Goal: Task Accomplishment & Management: Use online tool/utility

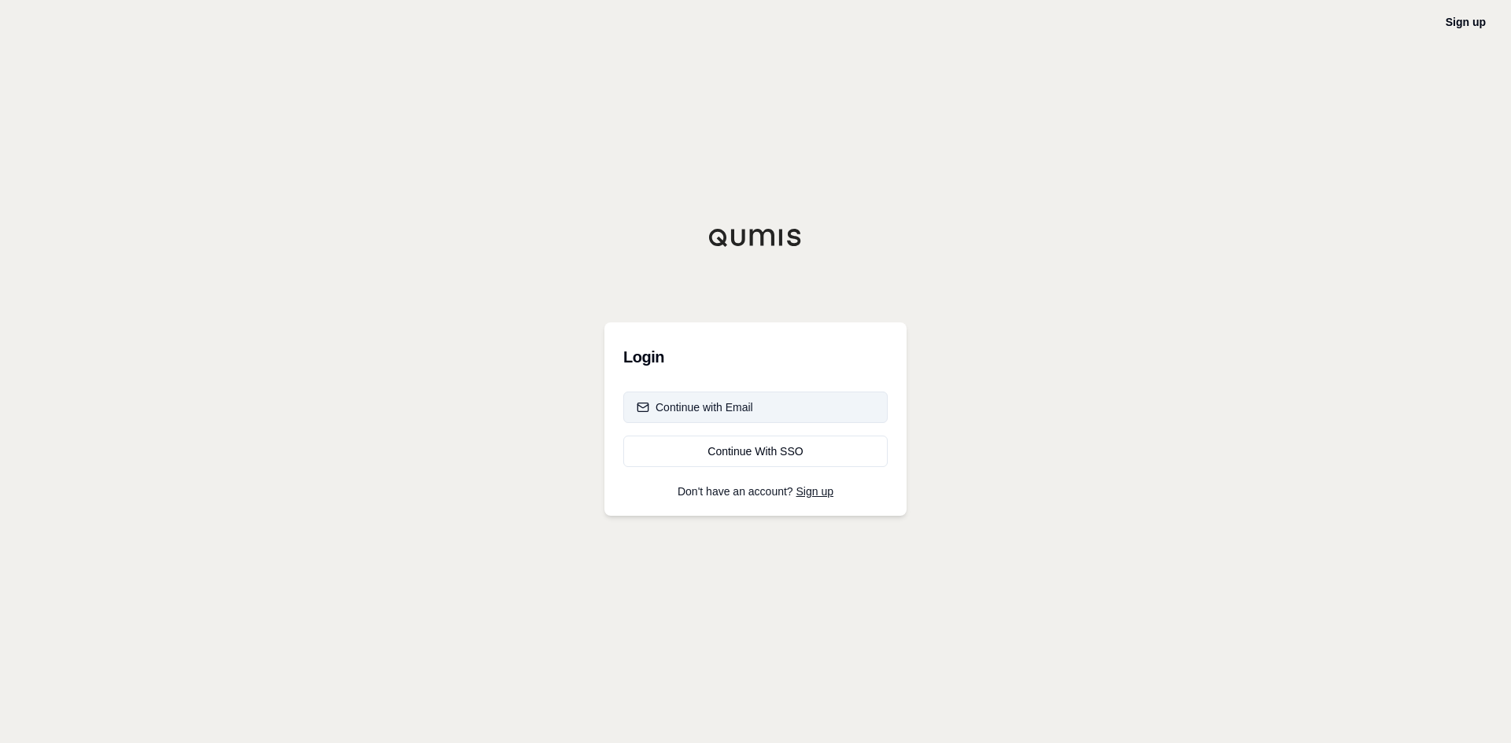
click at [746, 401] on div "Continue with Email" at bounding box center [694, 408] width 116 height 16
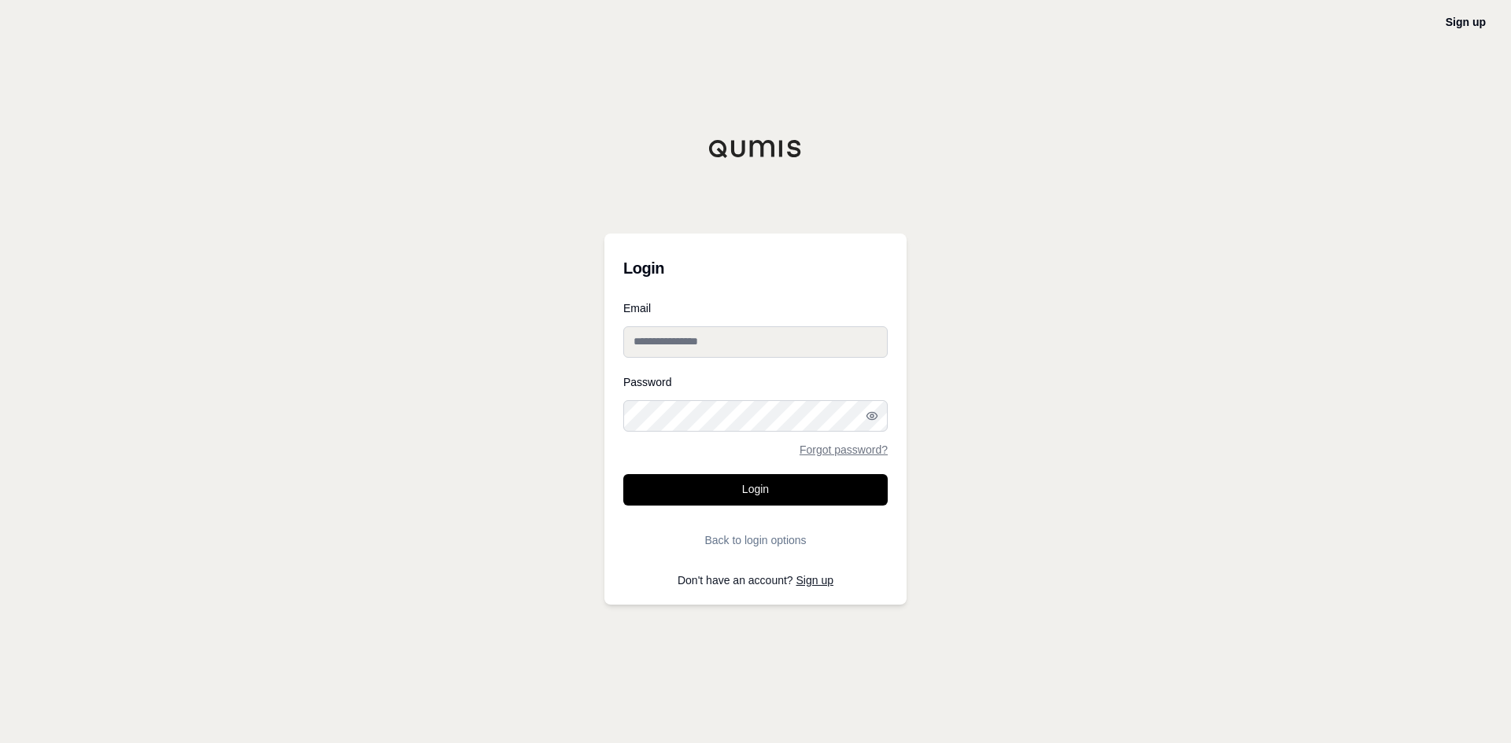
click at [728, 327] on input "Email" at bounding box center [755, 342] width 264 height 31
click at [721, 334] on input "Email" at bounding box center [755, 342] width 264 height 31
type input "**********"
click at [623, 474] on button "Login" at bounding box center [755, 489] width 264 height 31
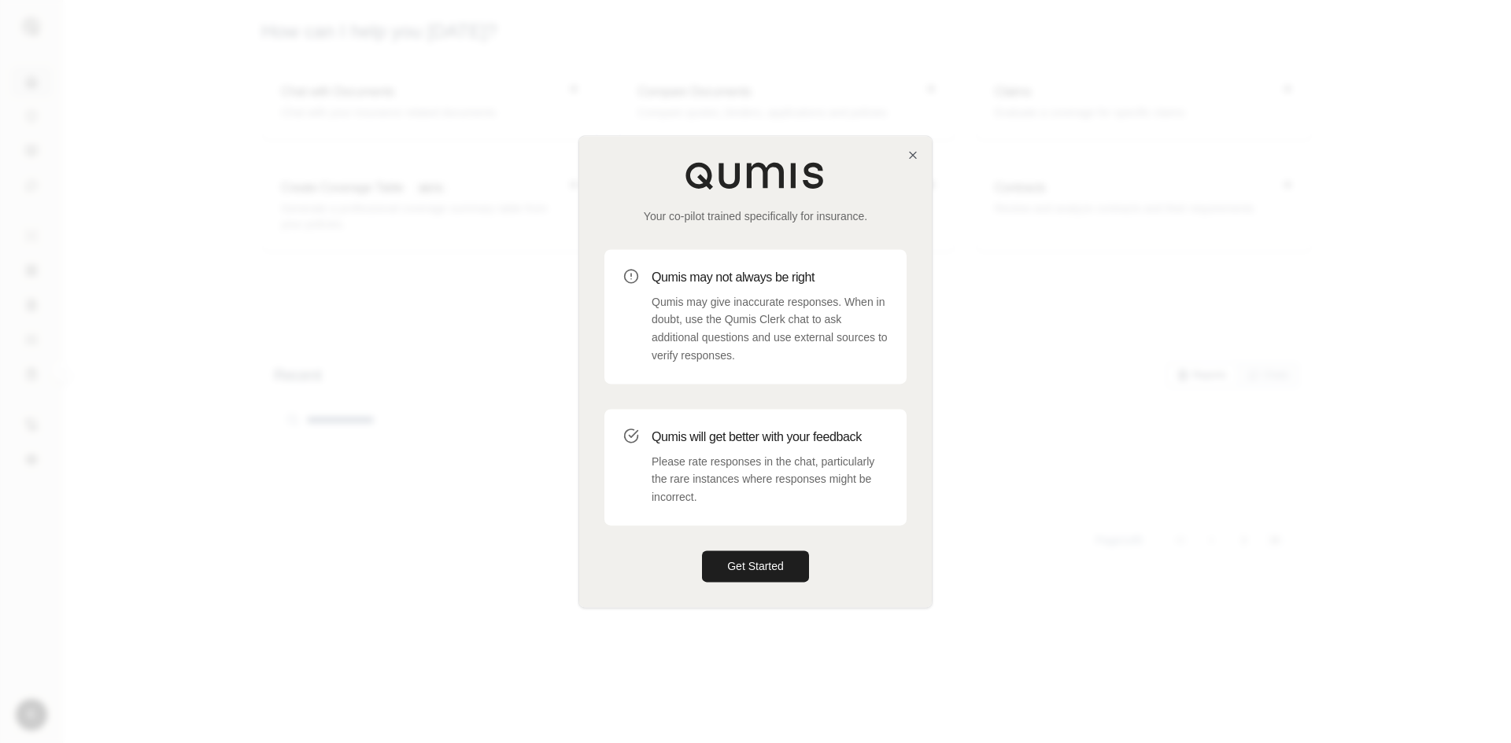
click at [909, 163] on div "Your co-pilot trained specifically for insurance. Qumis may not always be right…" at bounding box center [755, 371] width 352 height 471
click at [913, 157] on icon "button" at bounding box center [912, 155] width 13 height 13
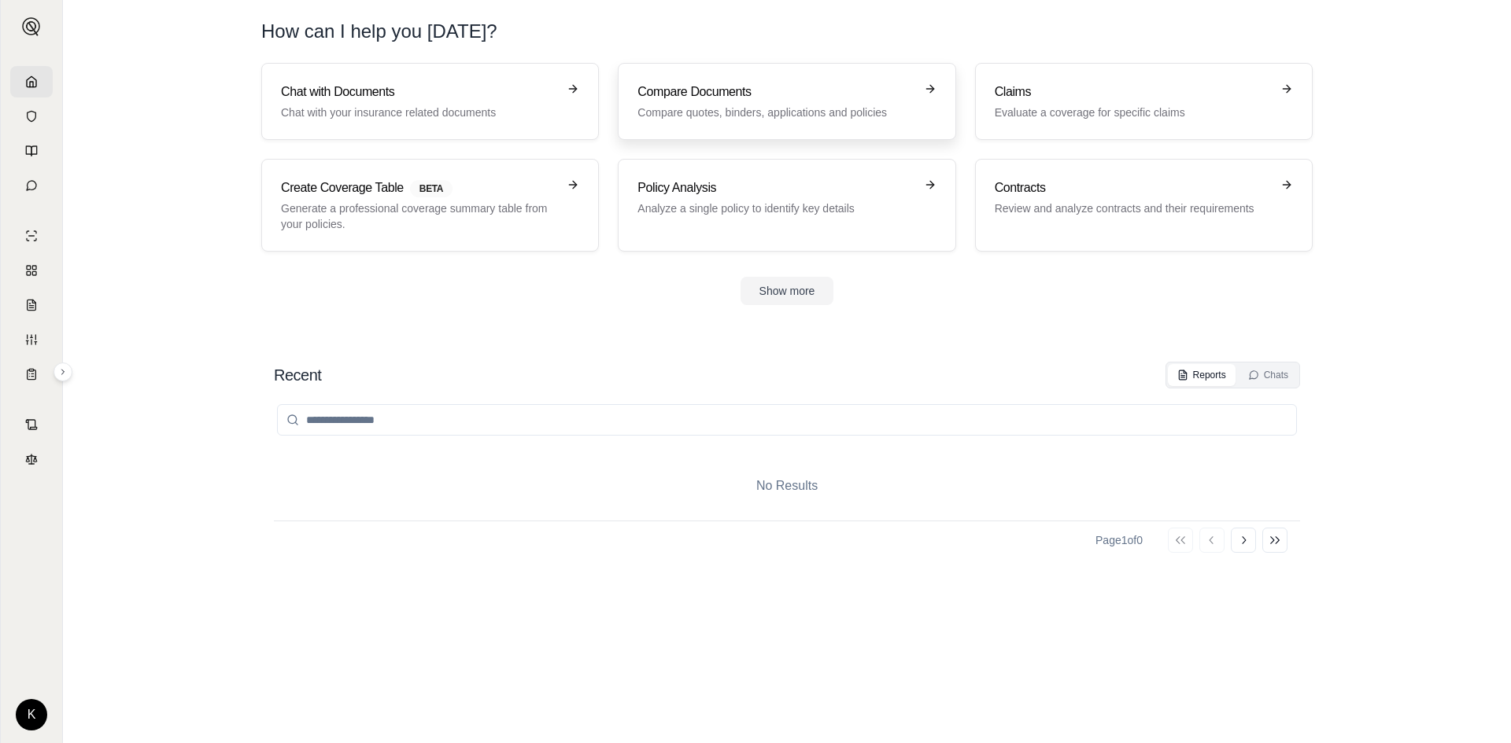
click at [743, 113] on p "Compare quotes, binders, applications and policies" at bounding box center [775, 113] width 276 height 16
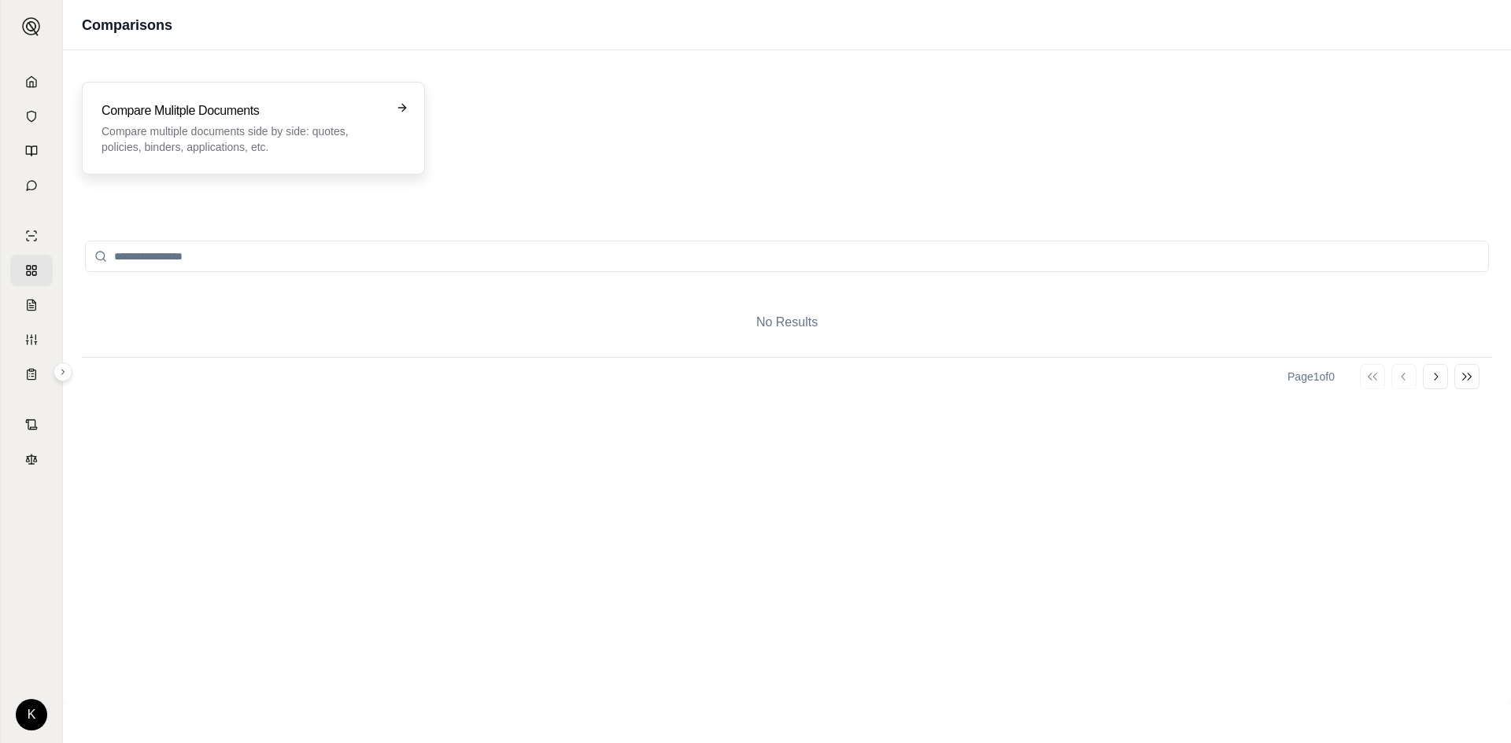
click at [219, 107] on h3 "Compare Mulitple Documents" at bounding box center [242, 110] width 282 height 19
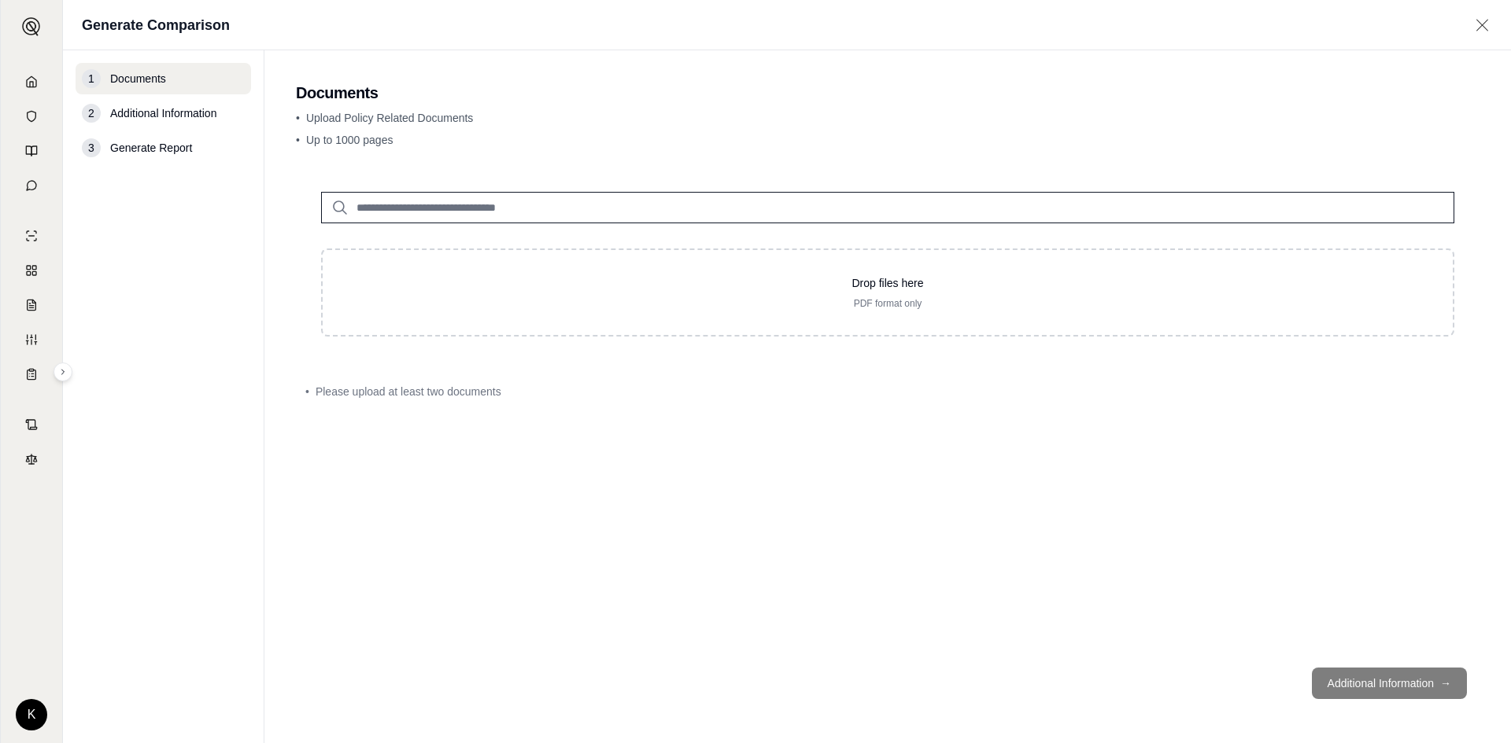
click at [454, 162] on main "Documents • Upload Policy Related Documents • Up to 1000 pages Drop files here …" at bounding box center [887, 396] width 1246 height 693
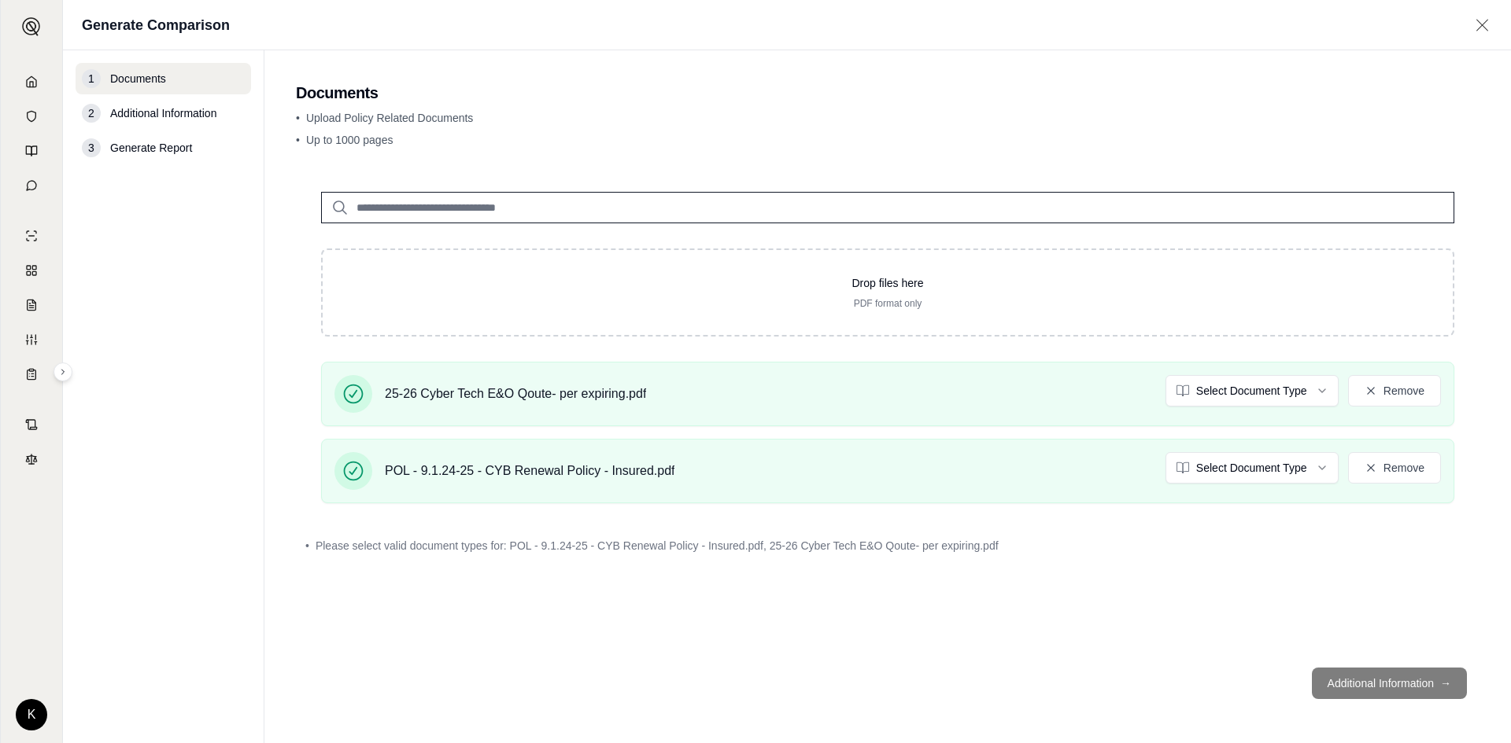
click at [428, 555] on div "• Please select valid document types for: POL - 9.1.24-25 - CYB Renewal Policy …" at bounding box center [887, 546] width 1183 height 35
click at [446, 533] on div "• Please select valid document types for: POL - 9.1.24-25 - CYB Renewal Policy …" at bounding box center [887, 546] width 1183 height 35
click at [1278, 391] on html "K Generate Comparison 1 Documents 2 Additional Information 3 Generate Report Do…" at bounding box center [755, 371] width 1511 height 743
click at [1240, 465] on html "K Generate Comparison 1 Documents 2 Additional Information 3 Generate Report Do…" at bounding box center [755, 371] width 1511 height 743
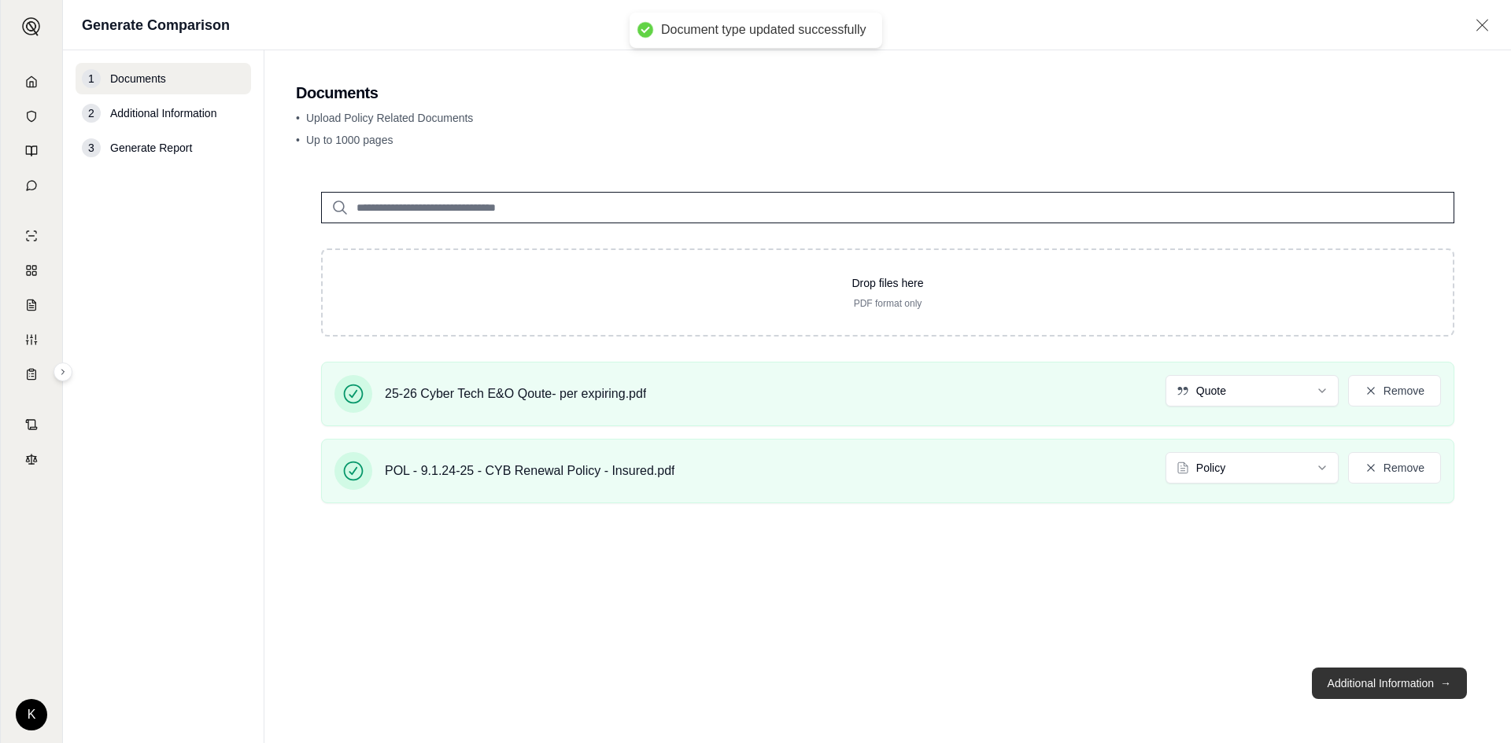
click at [1367, 675] on button "Additional Information →" at bounding box center [1389, 683] width 155 height 31
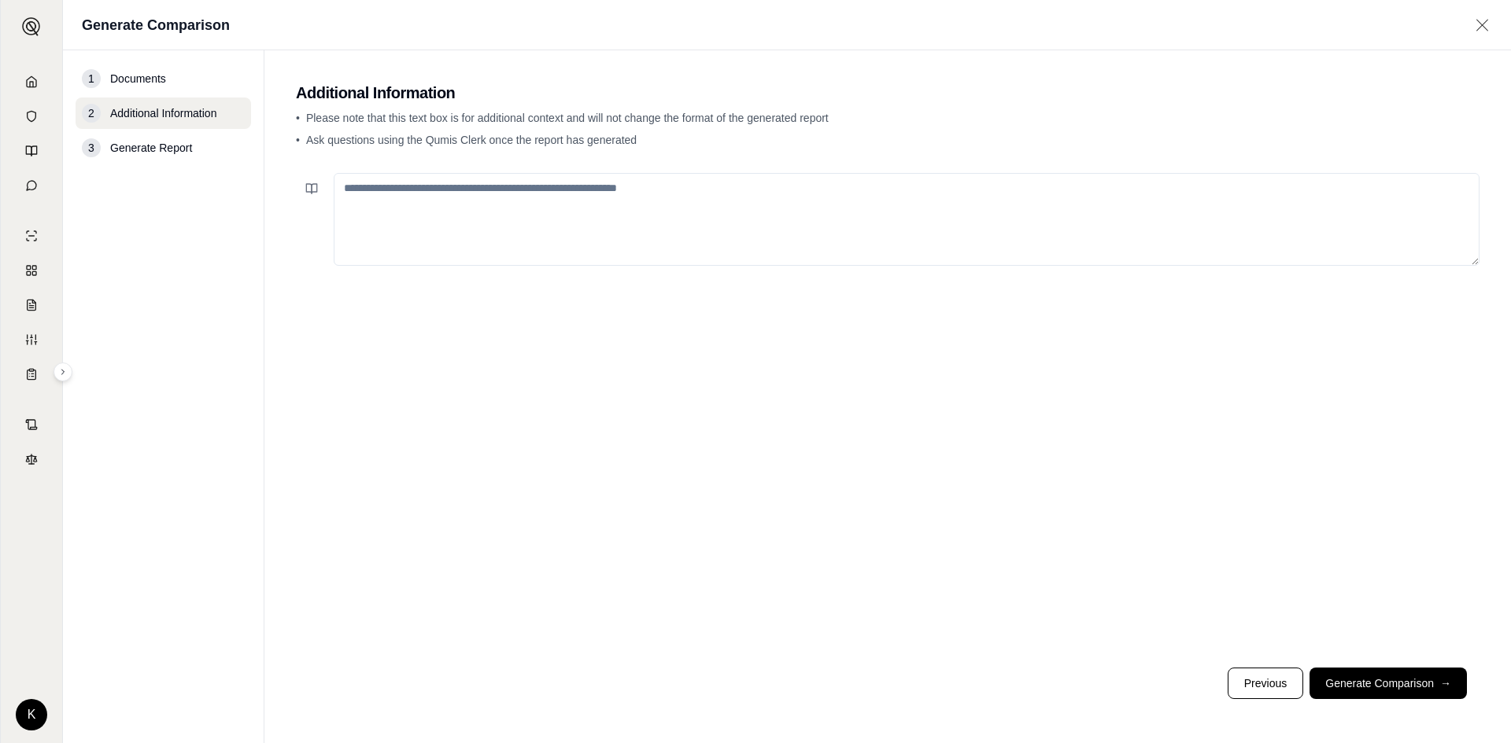
click at [577, 208] on textarea at bounding box center [907, 219] width 1146 height 93
type textarea "**********"
click at [1372, 665] on footer "Previous Generate Comparison →" at bounding box center [887, 683] width 1183 height 57
click at [1374, 677] on button "Generate Comparison →" at bounding box center [1387, 683] width 157 height 31
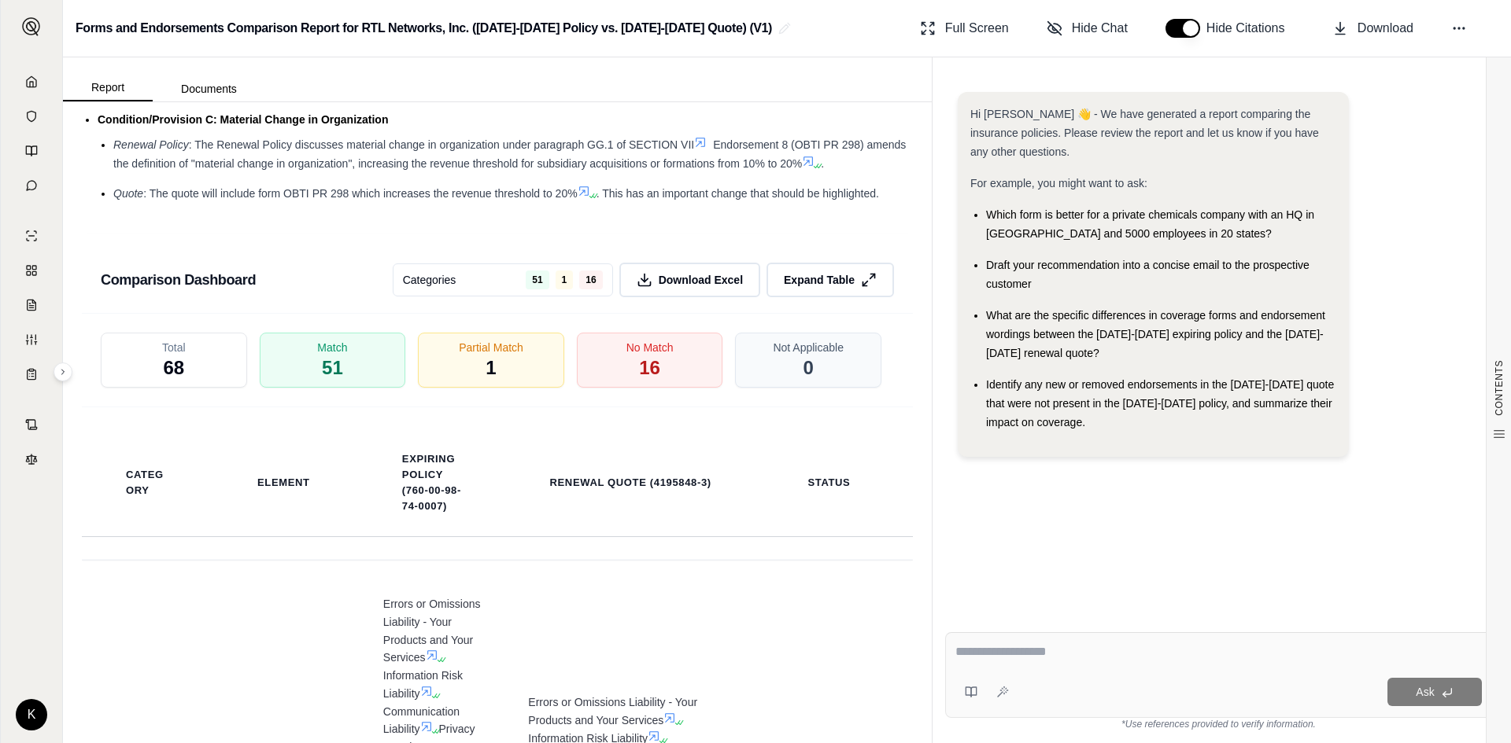
scroll to position [2334, 0]
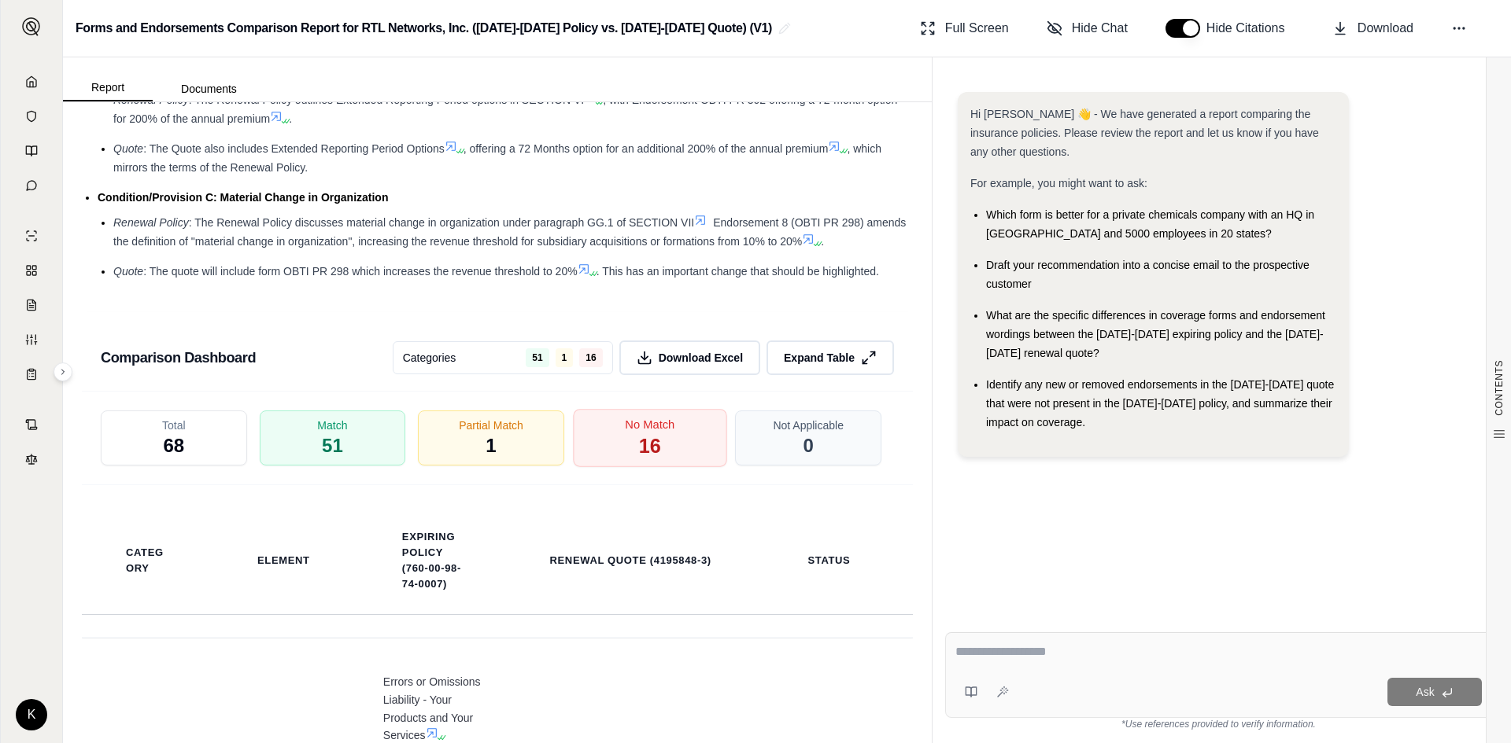
click at [614, 447] on div "No Match 16" at bounding box center [649, 438] width 153 height 58
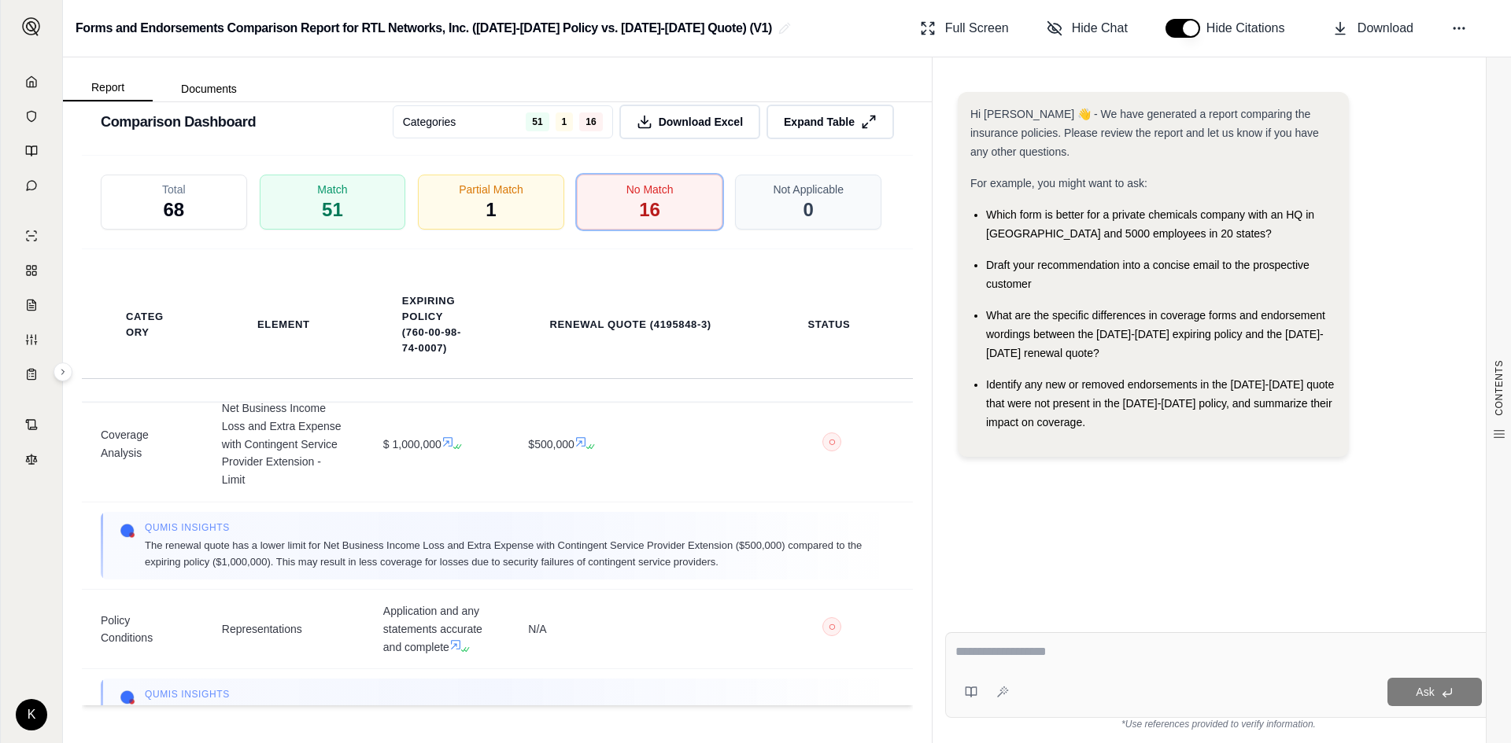
scroll to position [0, 0]
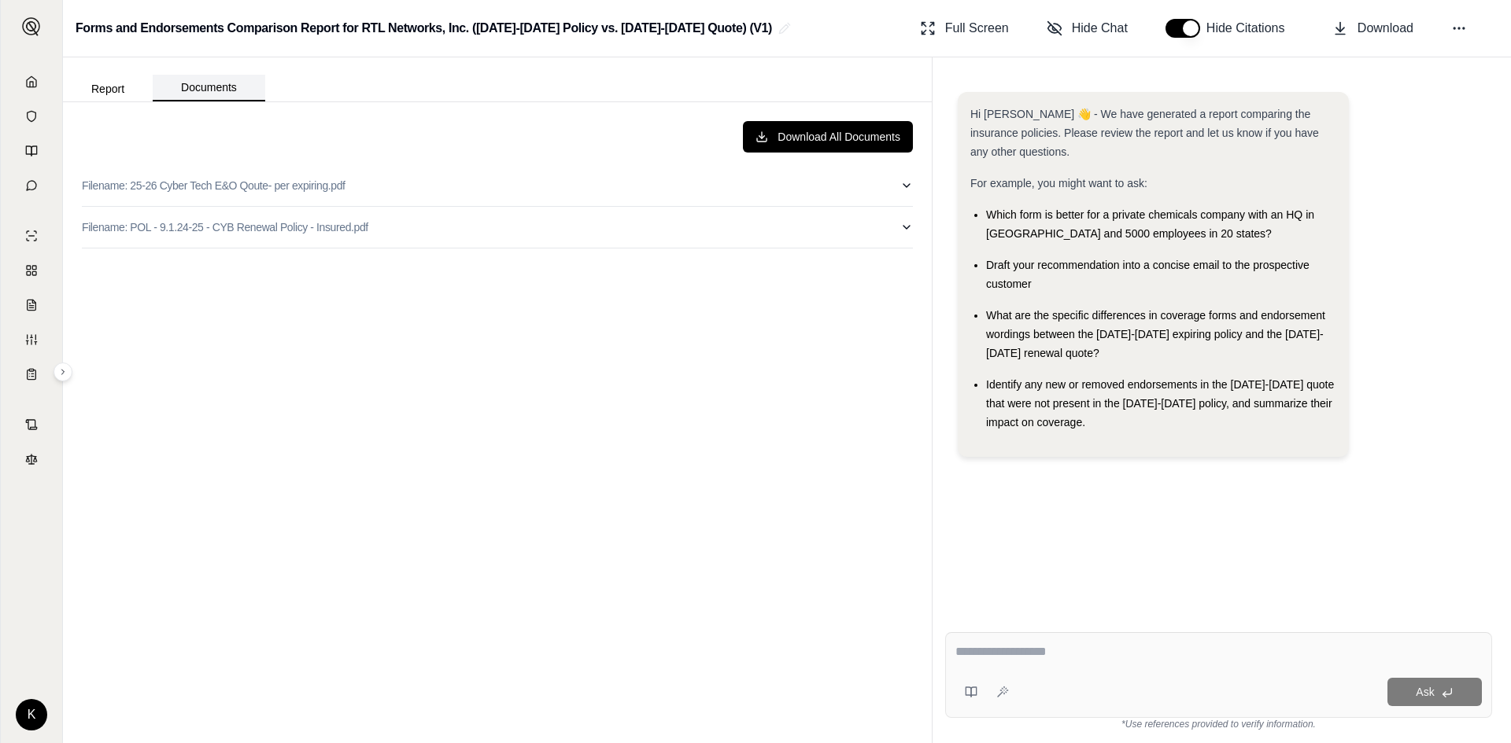
click at [208, 87] on button "Documents" at bounding box center [209, 88] width 113 height 27
click at [131, 90] on button "Report" at bounding box center [108, 88] width 90 height 25
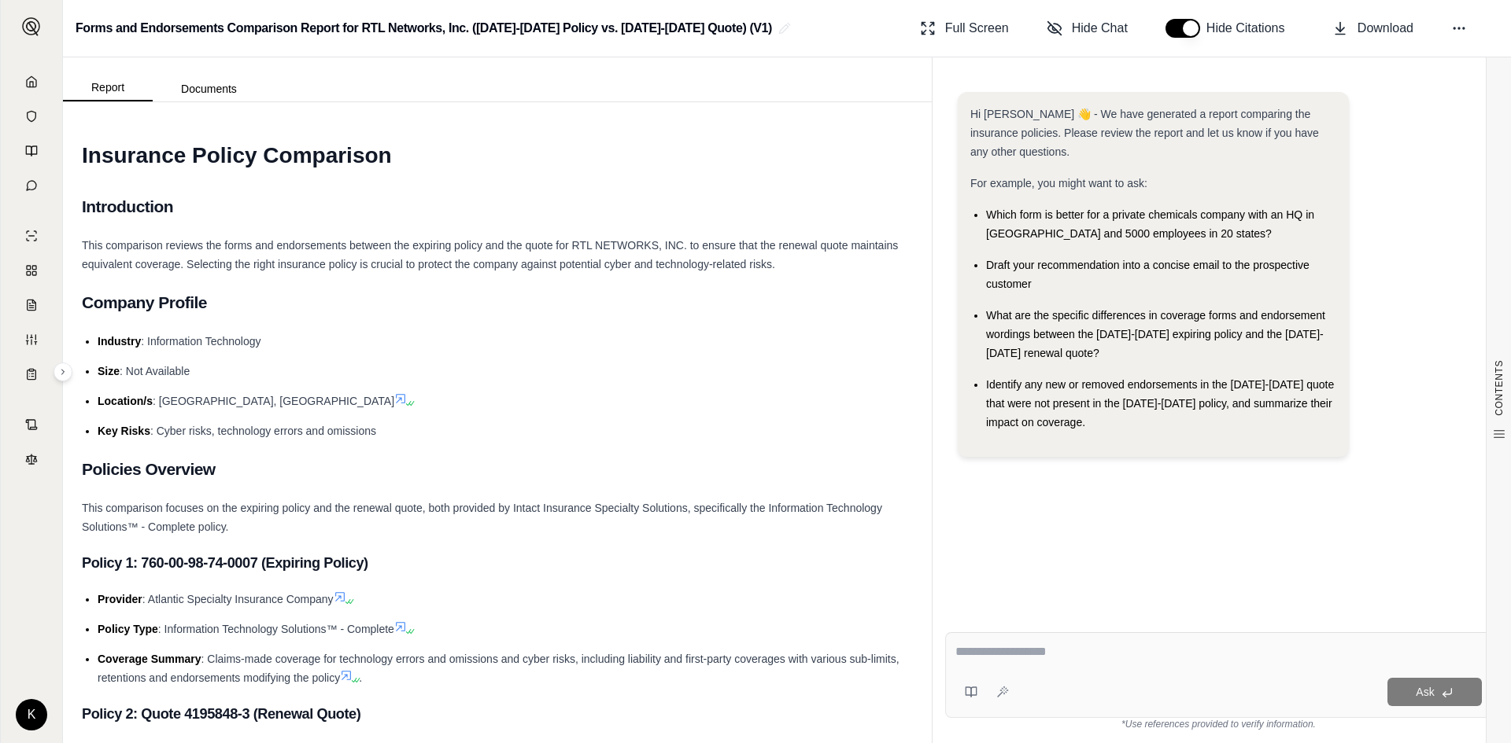
click at [1041, 636] on div "Ask" at bounding box center [1218, 676] width 547 height 86
click at [1127, 656] on textarea at bounding box center [1218, 652] width 526 height 19
type textarea "**********"
click at [1423, 702] on button "Ask" at bounding box center [1434, 692] width 94 height 28
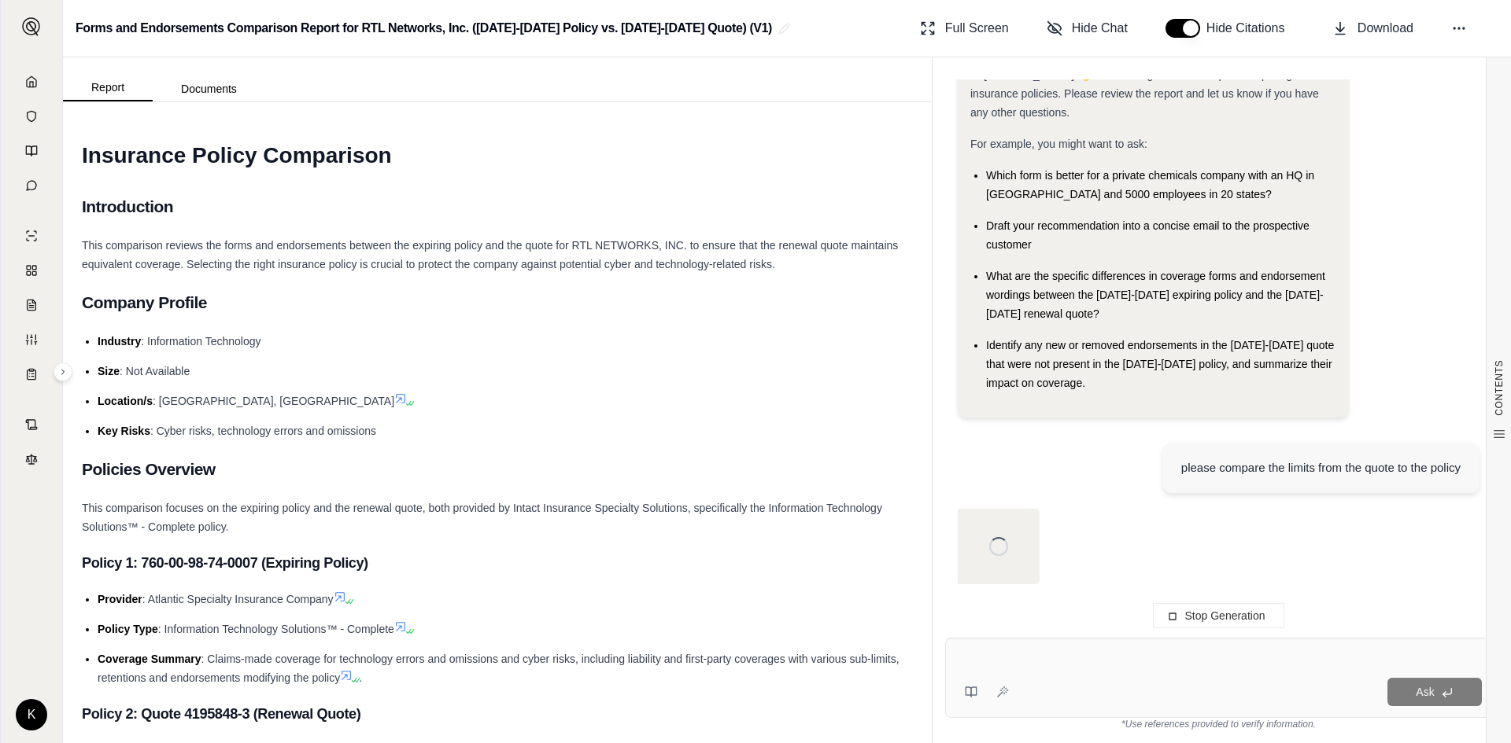
scroll to position [45, 0]
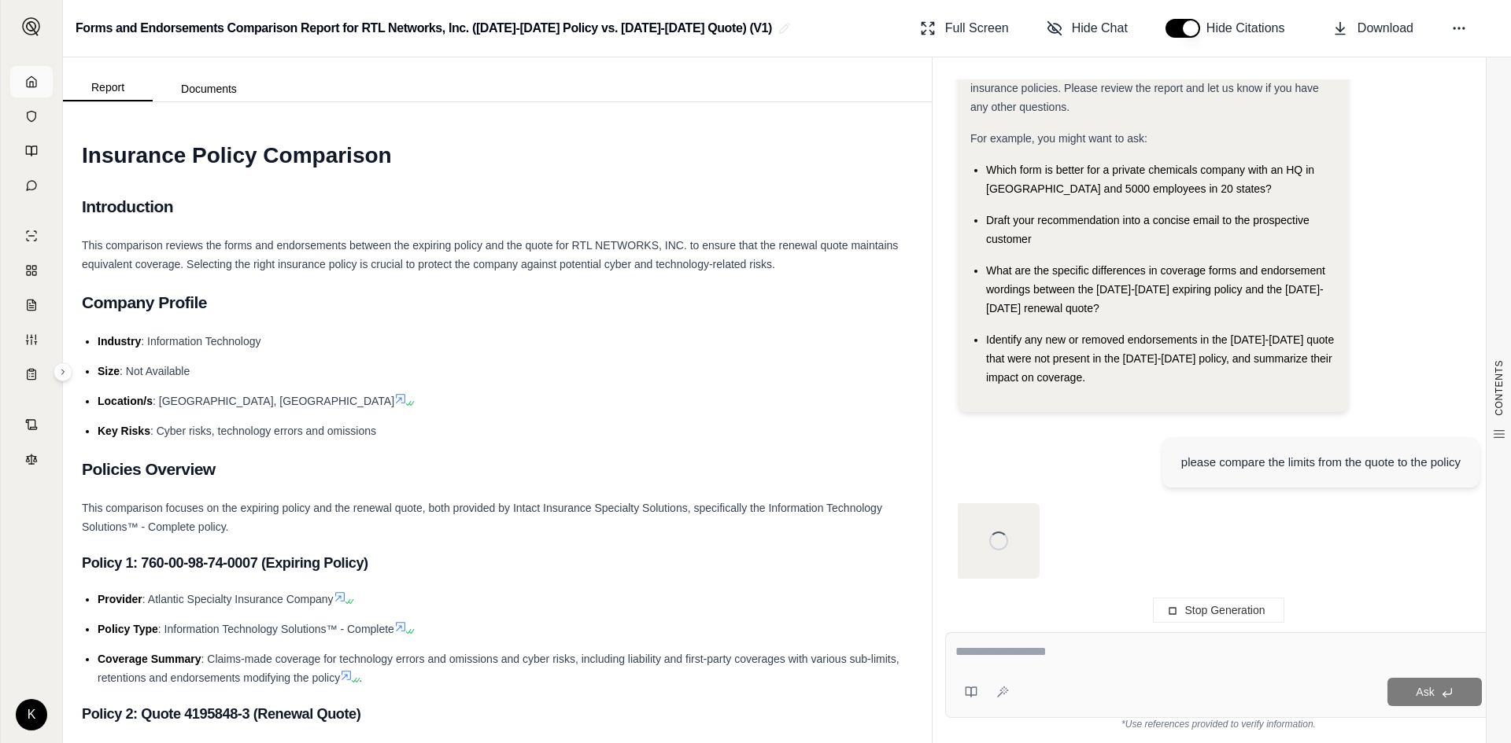
click at [34, 88] on link at bounding box center [31, 81] width 42 height 31
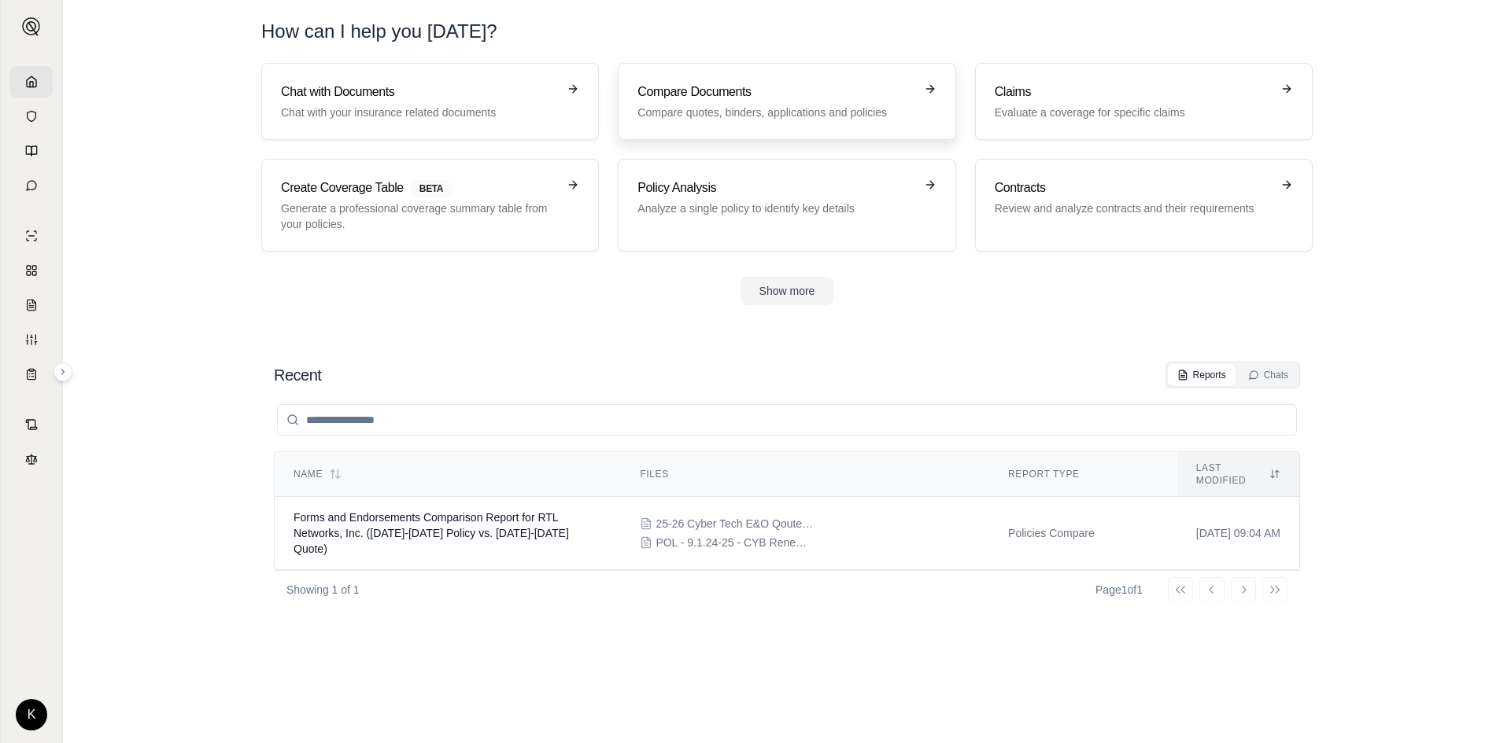
click at [685, 76] on link "Compare Documents Compare quotes, binders, applications and policies" at bounding box center [787, 101] width 338 height 77
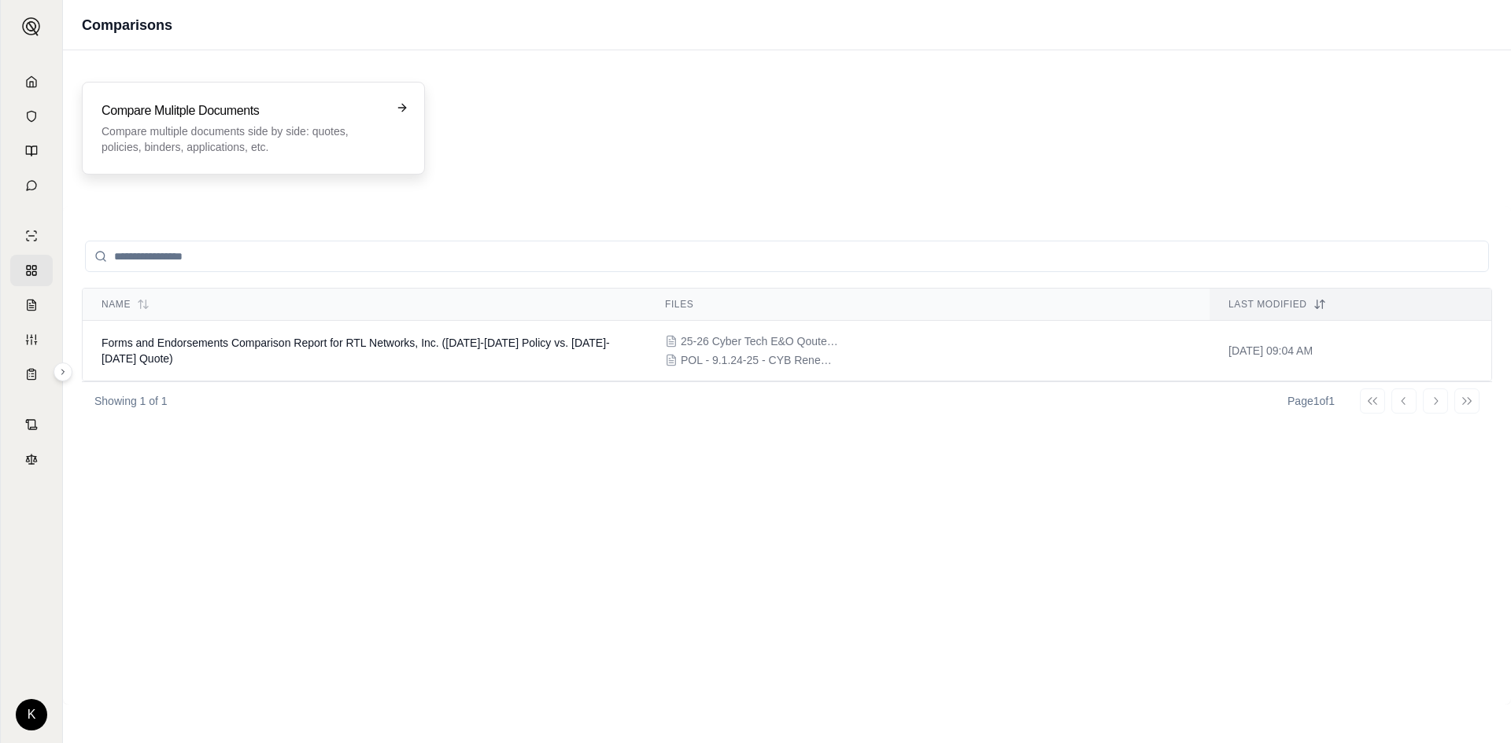
click at [167, 110] on h3 "Compare Mulitple Documents" at bounding box center [242, 110] width 282 height 19
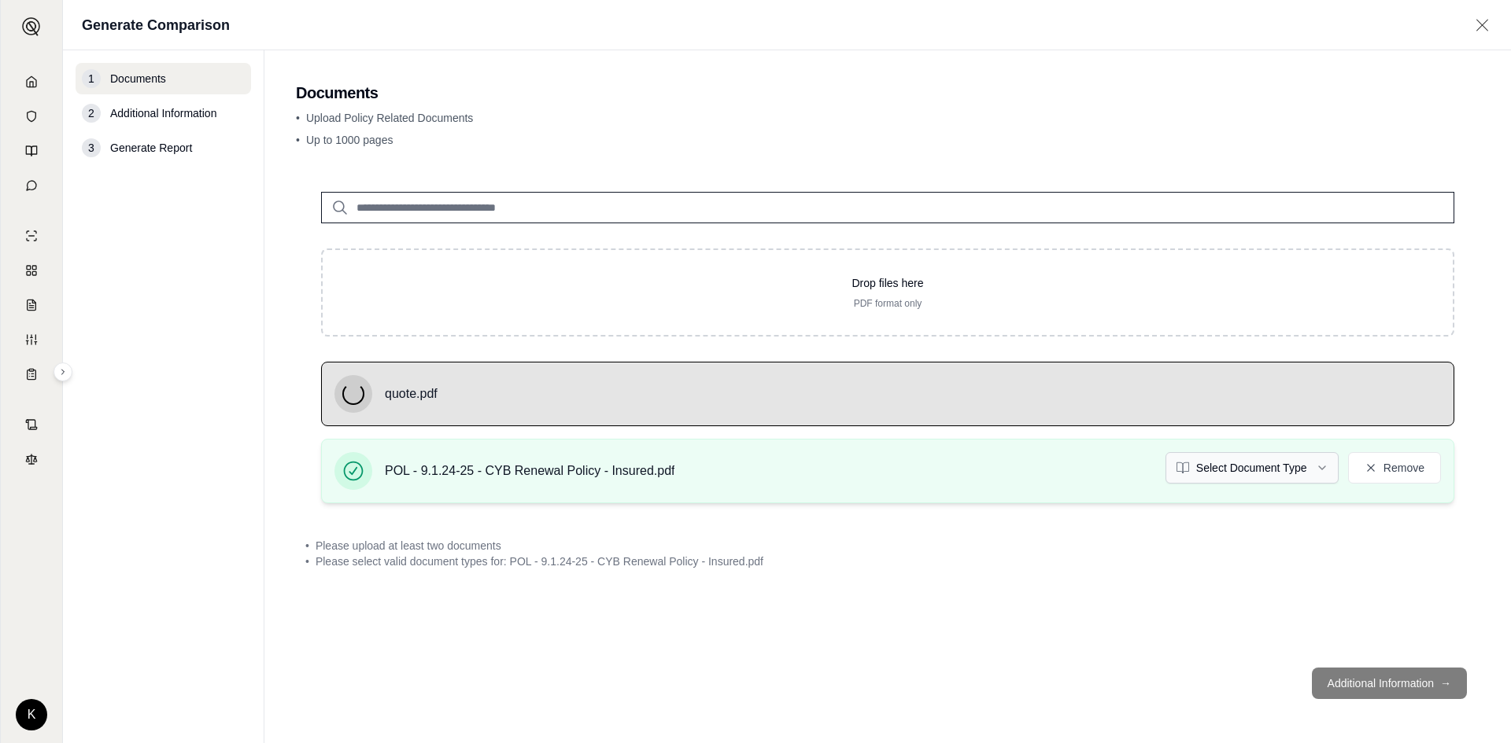
click at [1247, 467] on html "K Generate Comparison 1 Documents 2 Additional Information 3 Generate Report Do…" at bounding box center [755, 371] width 1511 height 743
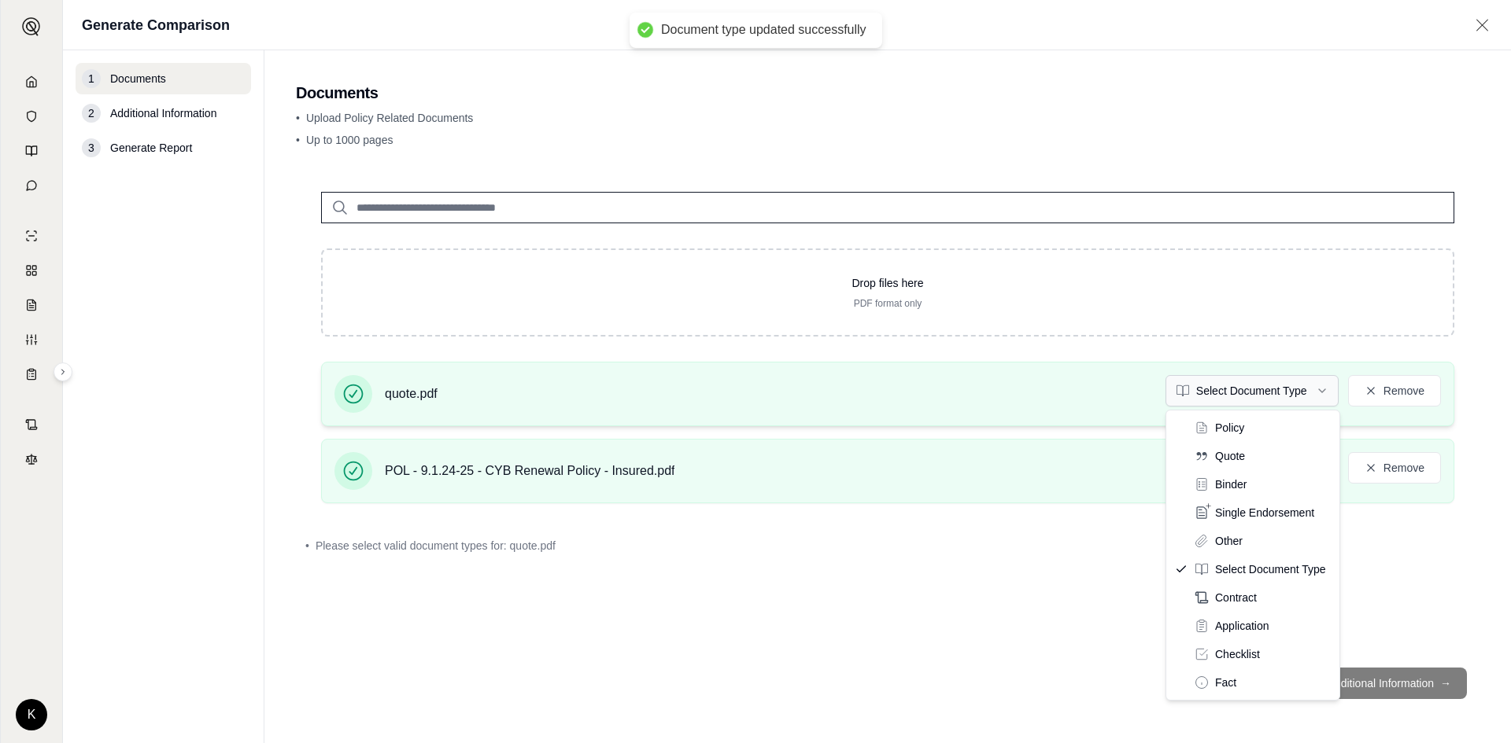
click at [1234, 382] on html "Document type updated successfully K Generate Comparison 1 Documents 2 Addition…" at bounding box center [755, 371] width 1511 height 743
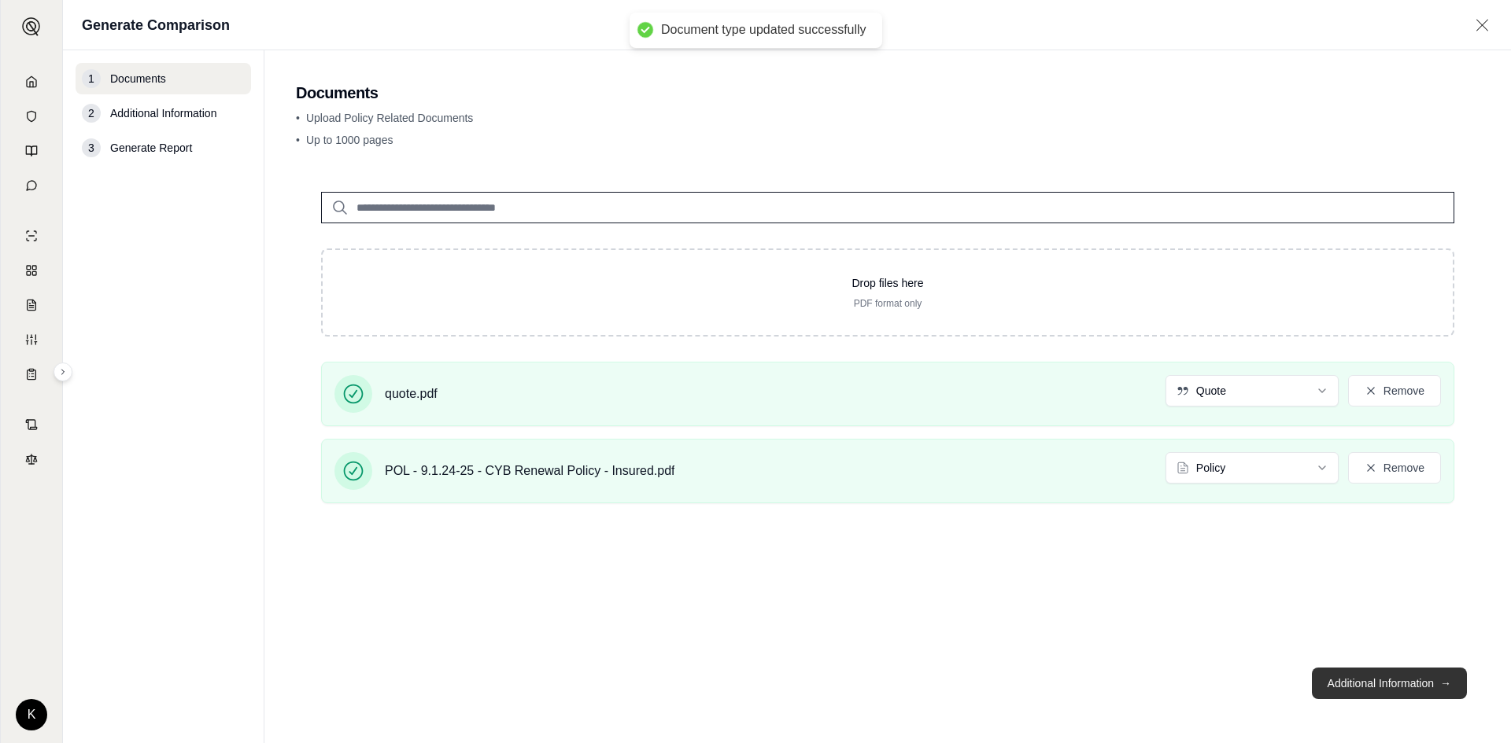
click at [1408, 679] on button "Additional Information →" at bounding box center [1389, 683] width 155 height 31
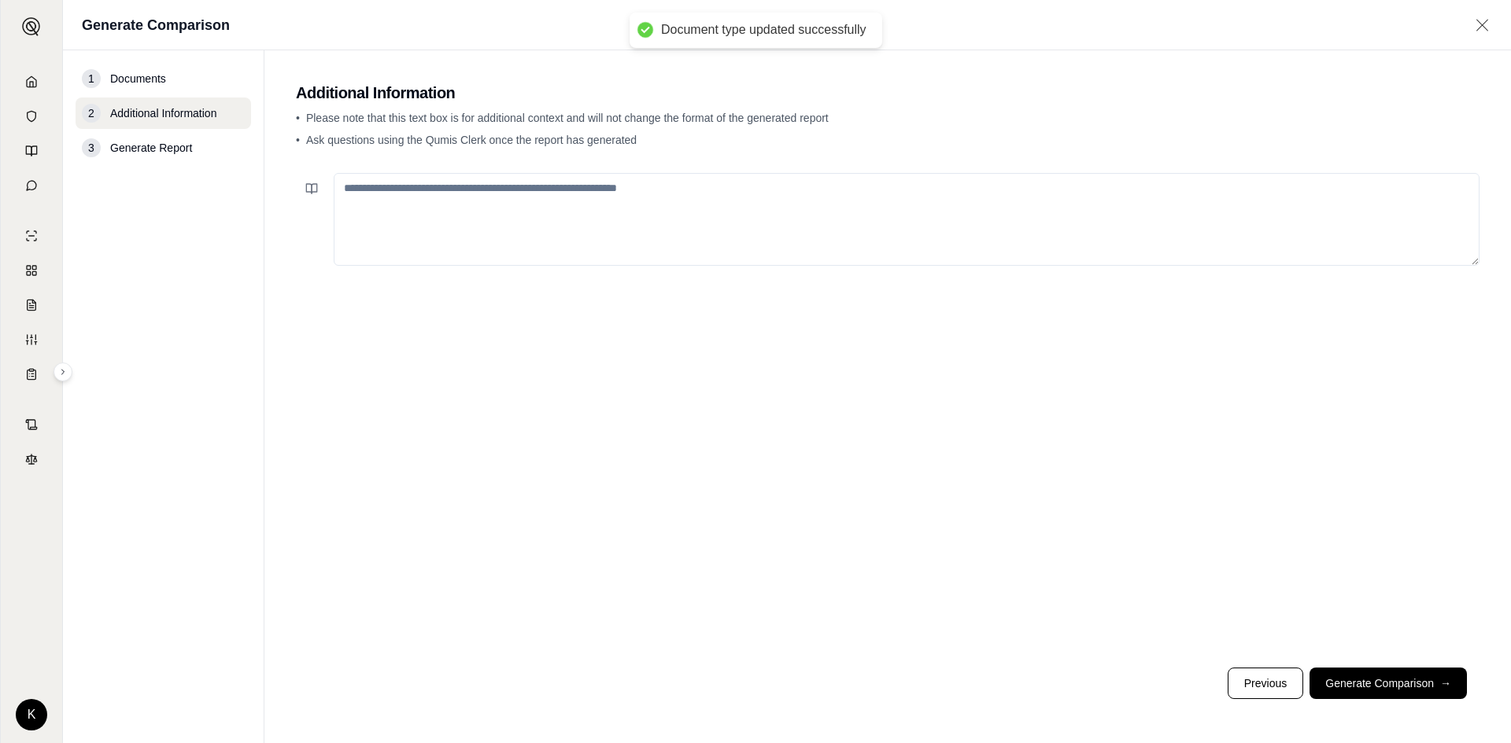
click at [561, 231] on textarea at bounding box center [907, 219] width 1146 height 93
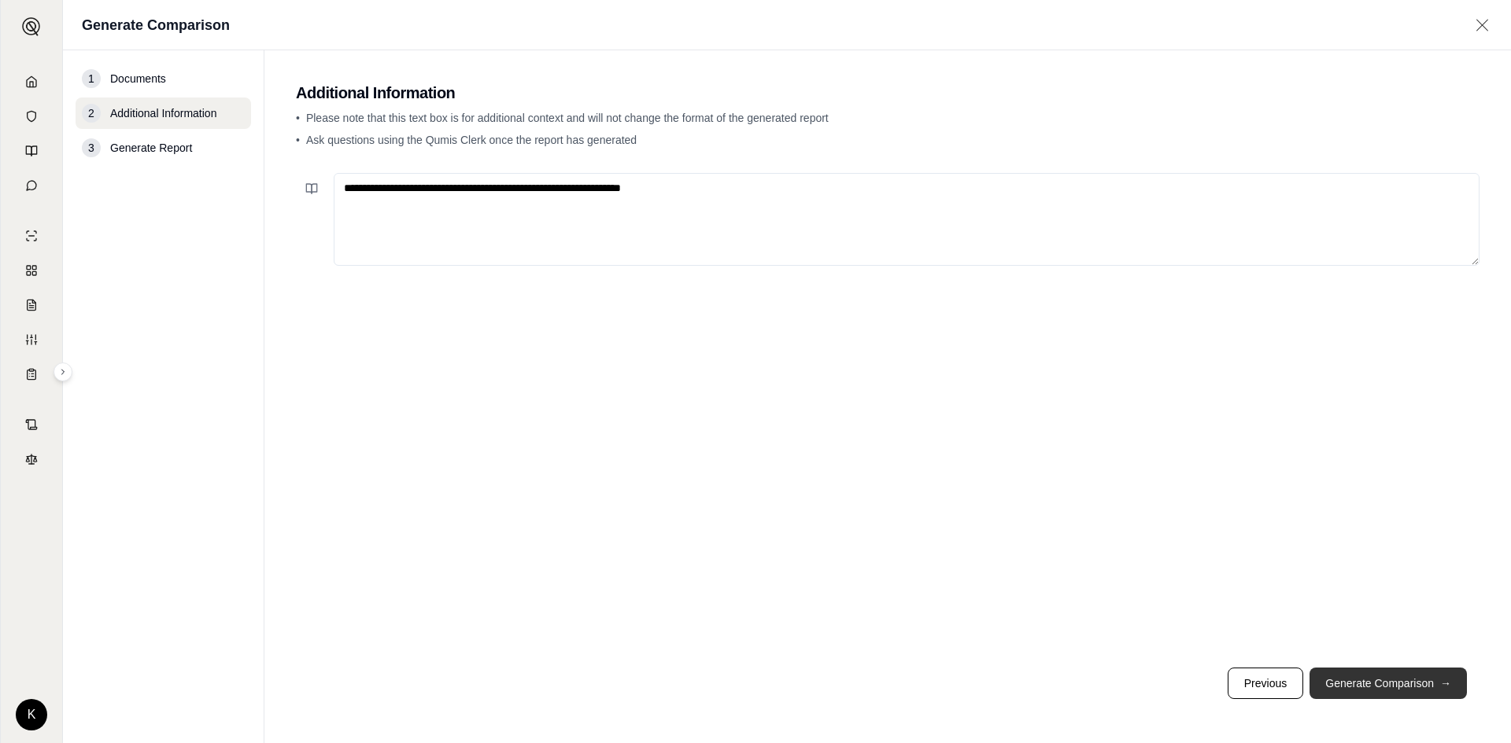
type textarea "**********"
click at [1375, 683] on button "Generate Comparison →" at bounding box center [1387, 683] width 157 height 31
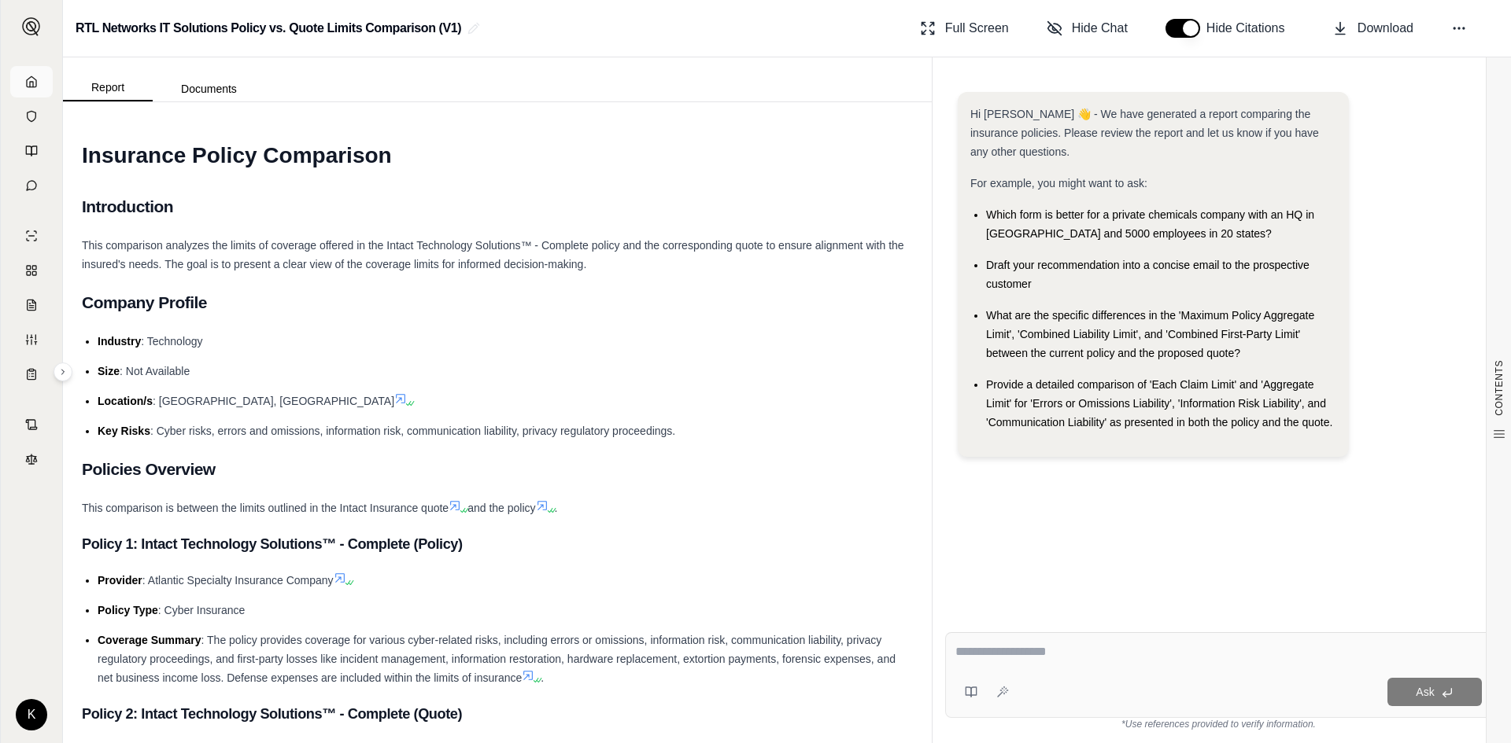
click at [20, 94] on link at bounding box center [31, 81] width 42 height 31
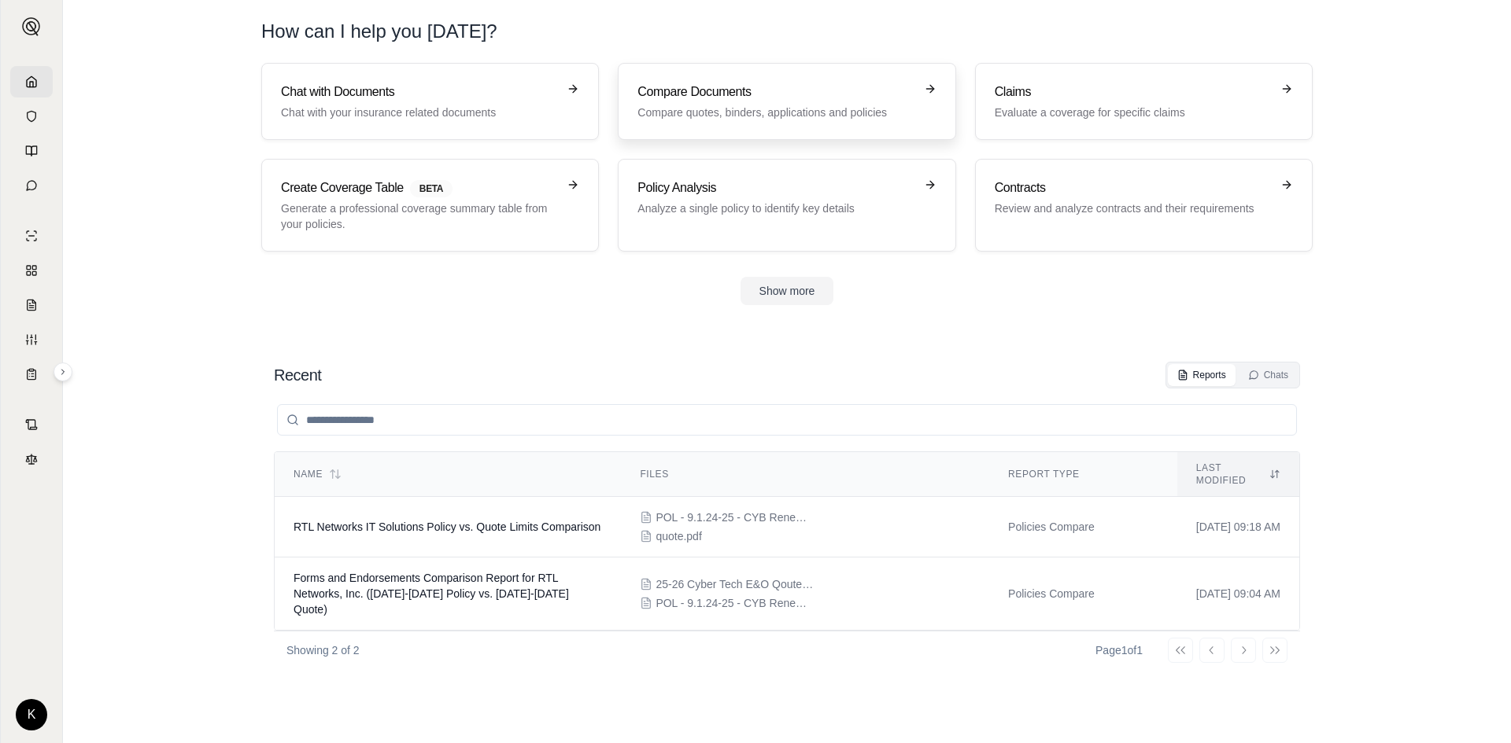
click at [714, 84] on h3 "Compare Documents" at bounding box center [775, 92] width 276 height 19
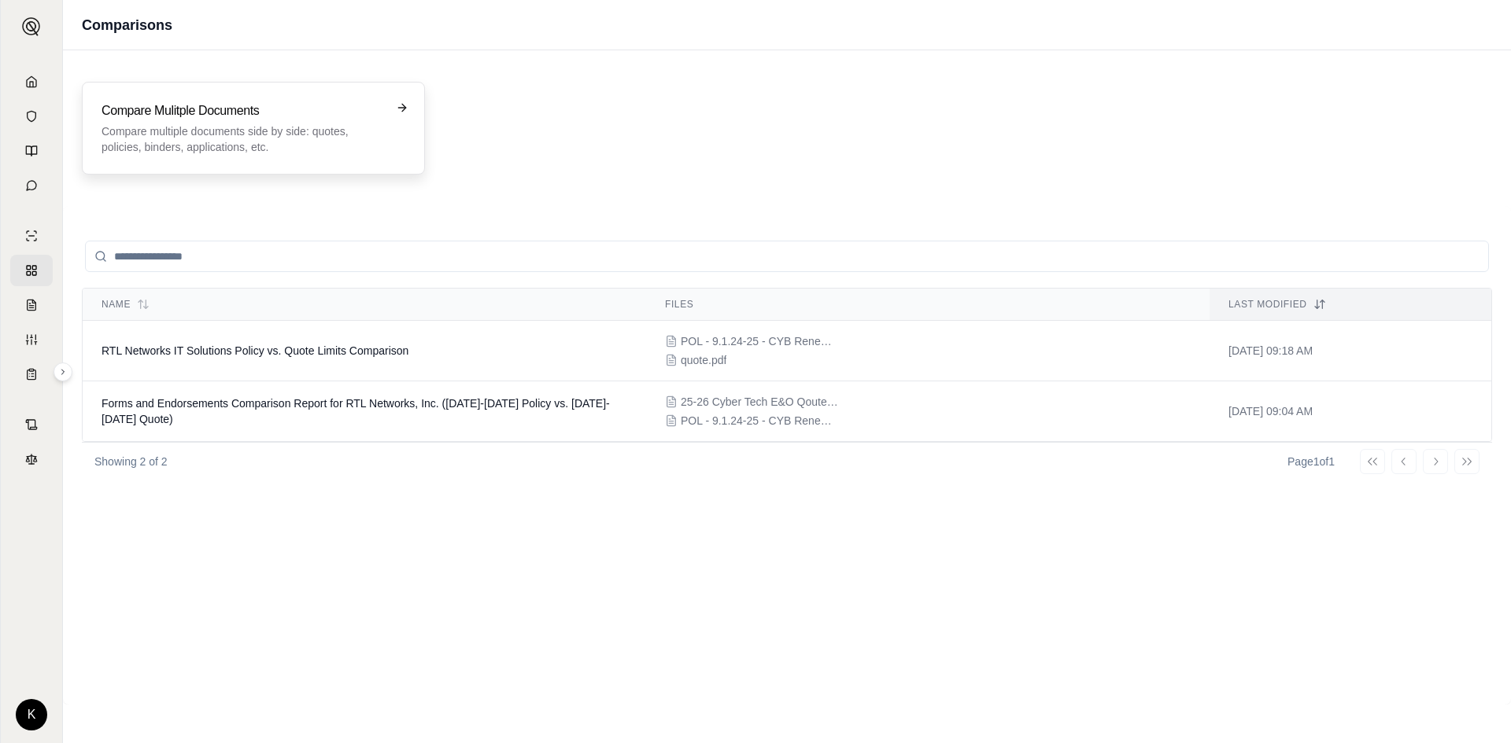
click at [238, 109] on h3 "Compare Mulitple Documents" at bounding box center [242, 110] width 282 height 19
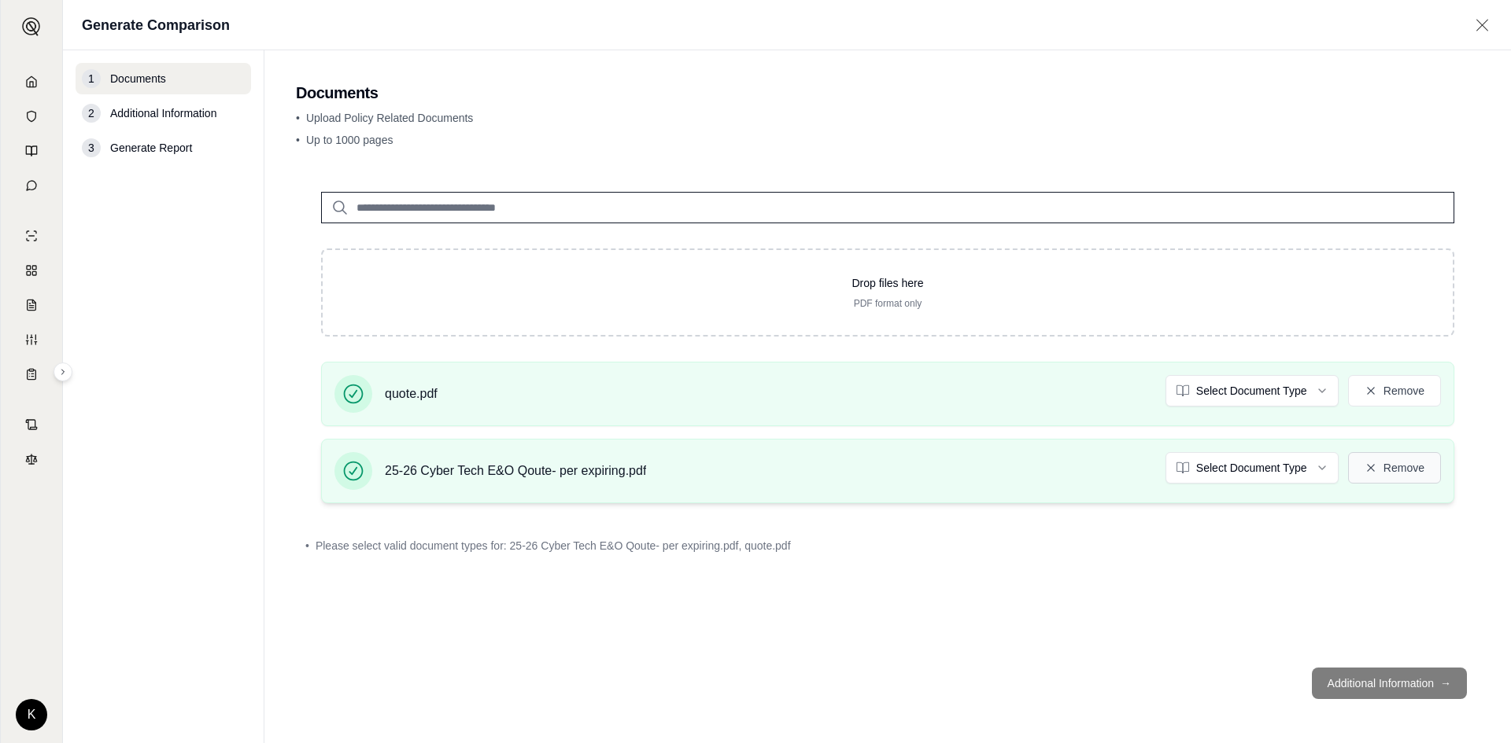
click at [1379, 462] on button "Remove" at bounding box center [1394, 467] width 93 height 31
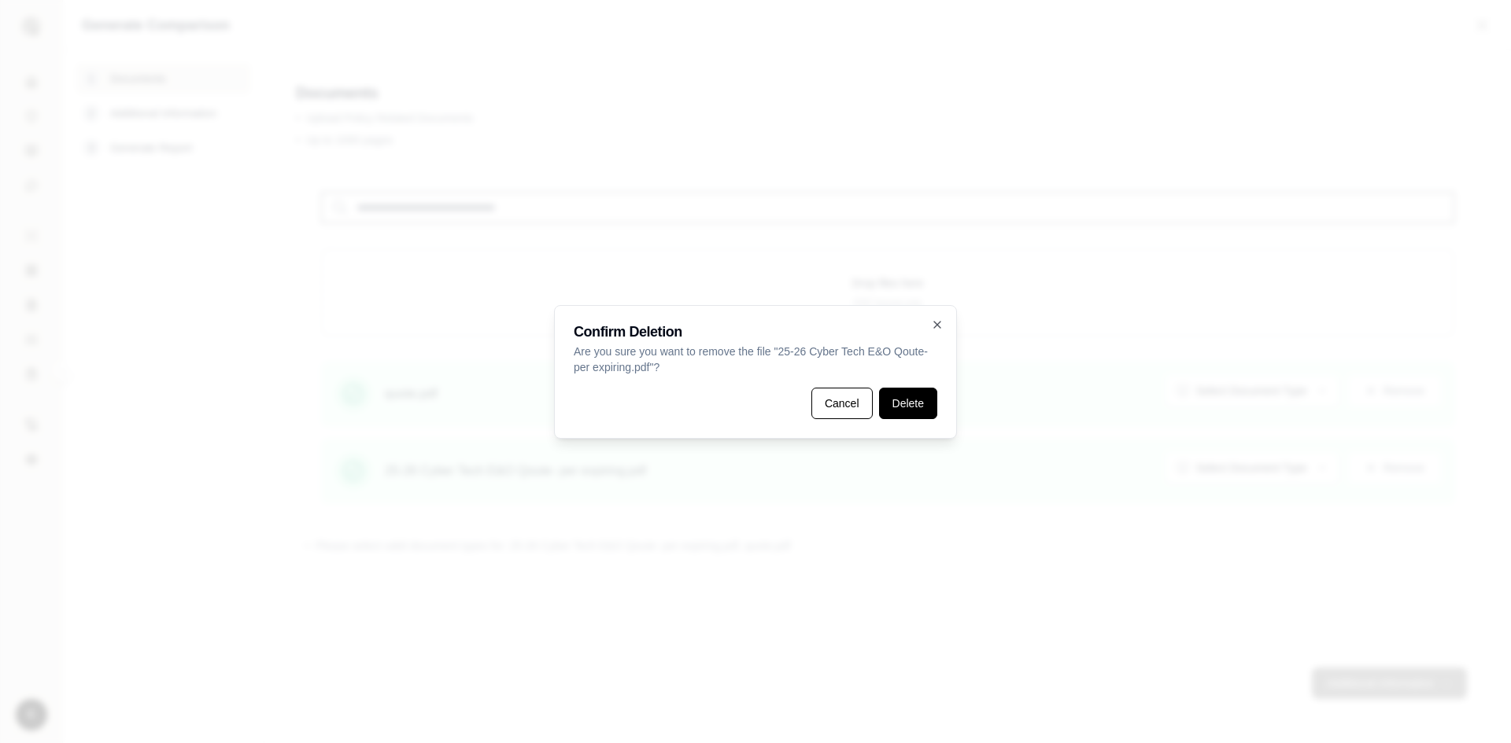
click at [906, 408] on button "Delete" at bounding box center [908, 403] width 58 height 31
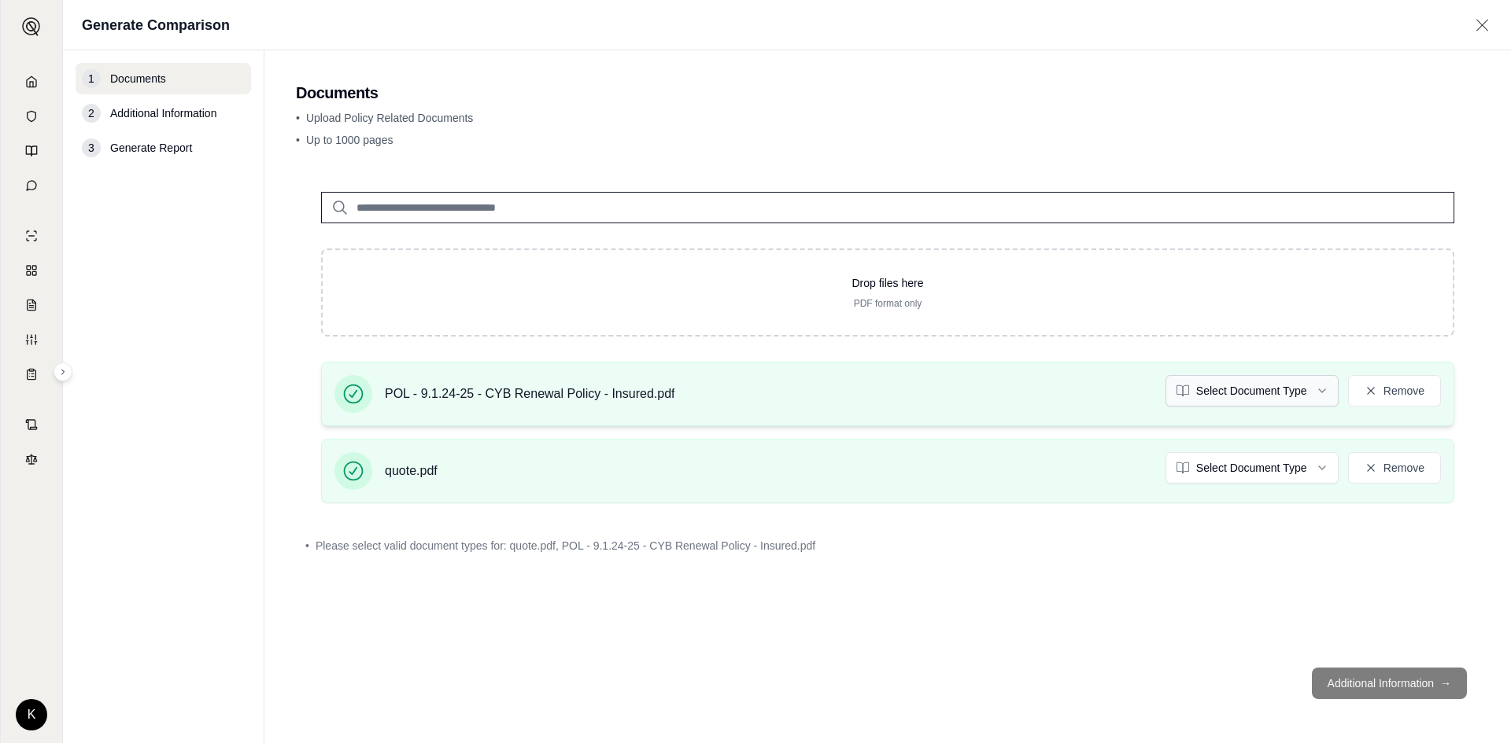
click at [1246, 400] on html "K Generate Comparison 1 Documents 2 Additional Information 3 Generate Report Do…" at bounding box center [755, 371] width 1511 height 743
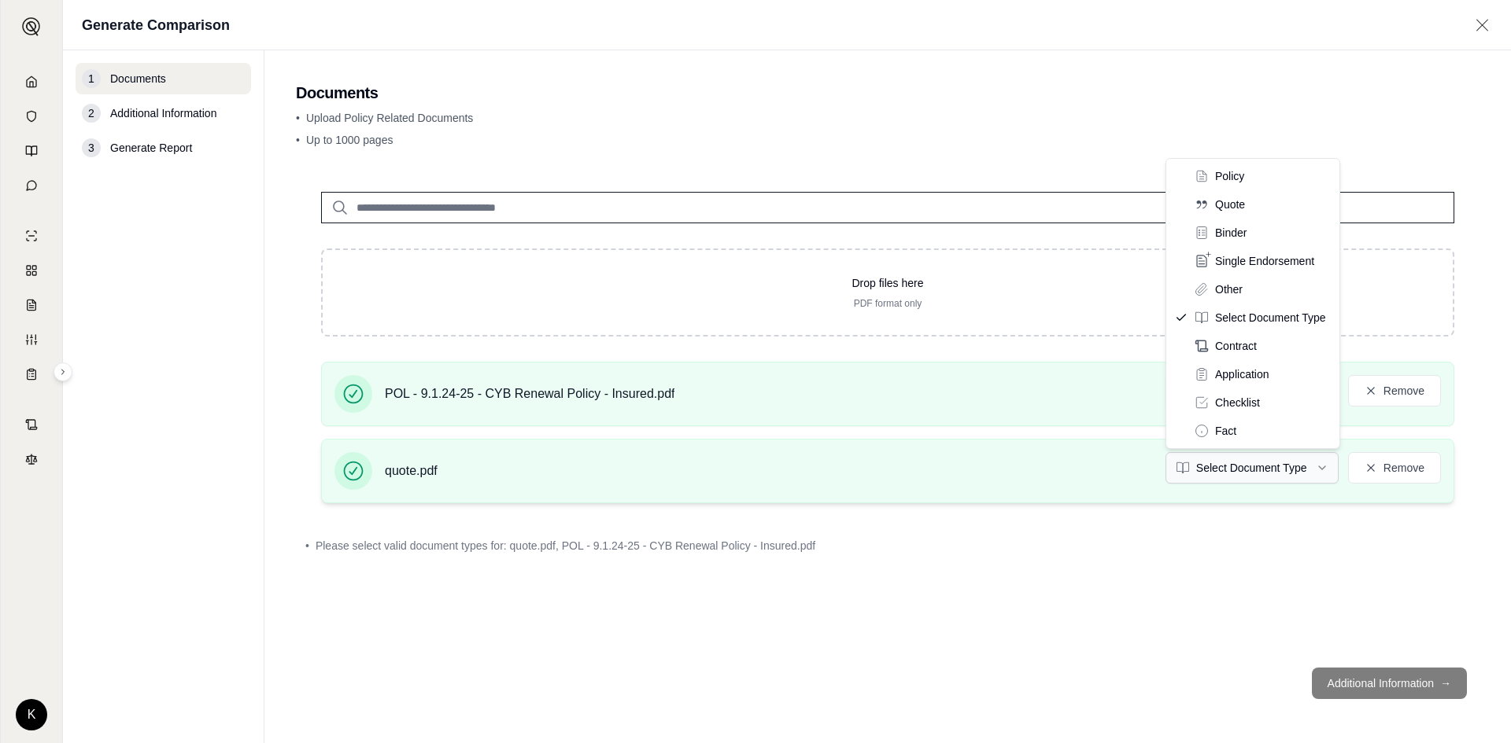
click at [1280, 467] on html "K Generate Comparison 1 Documents 2 Additional Information 3 Generate Report Do…" at bounding box center [755, 371] width 1511 height 743
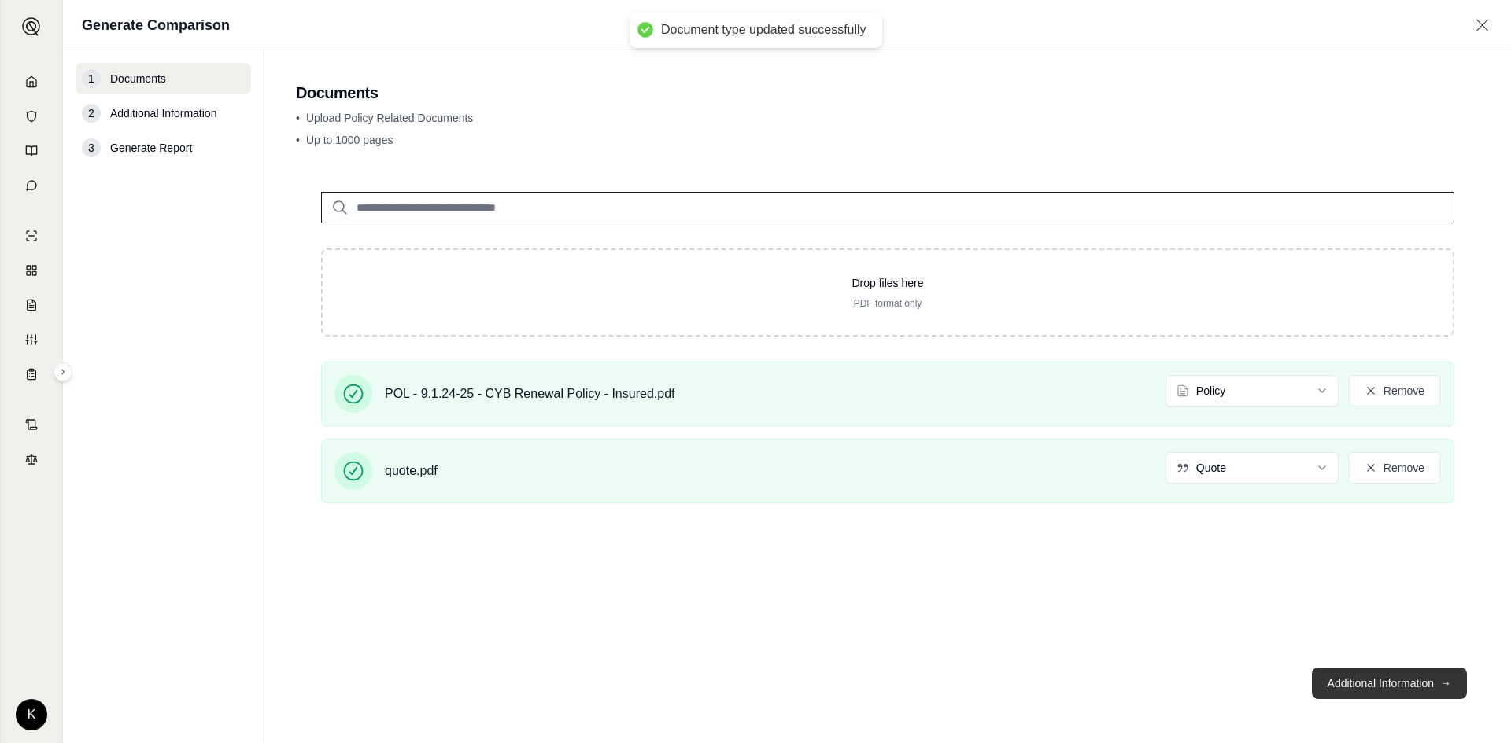
click at [1397, 679] on button "Additional Information →" at bounding box center [1389, 683] width 155 height 31
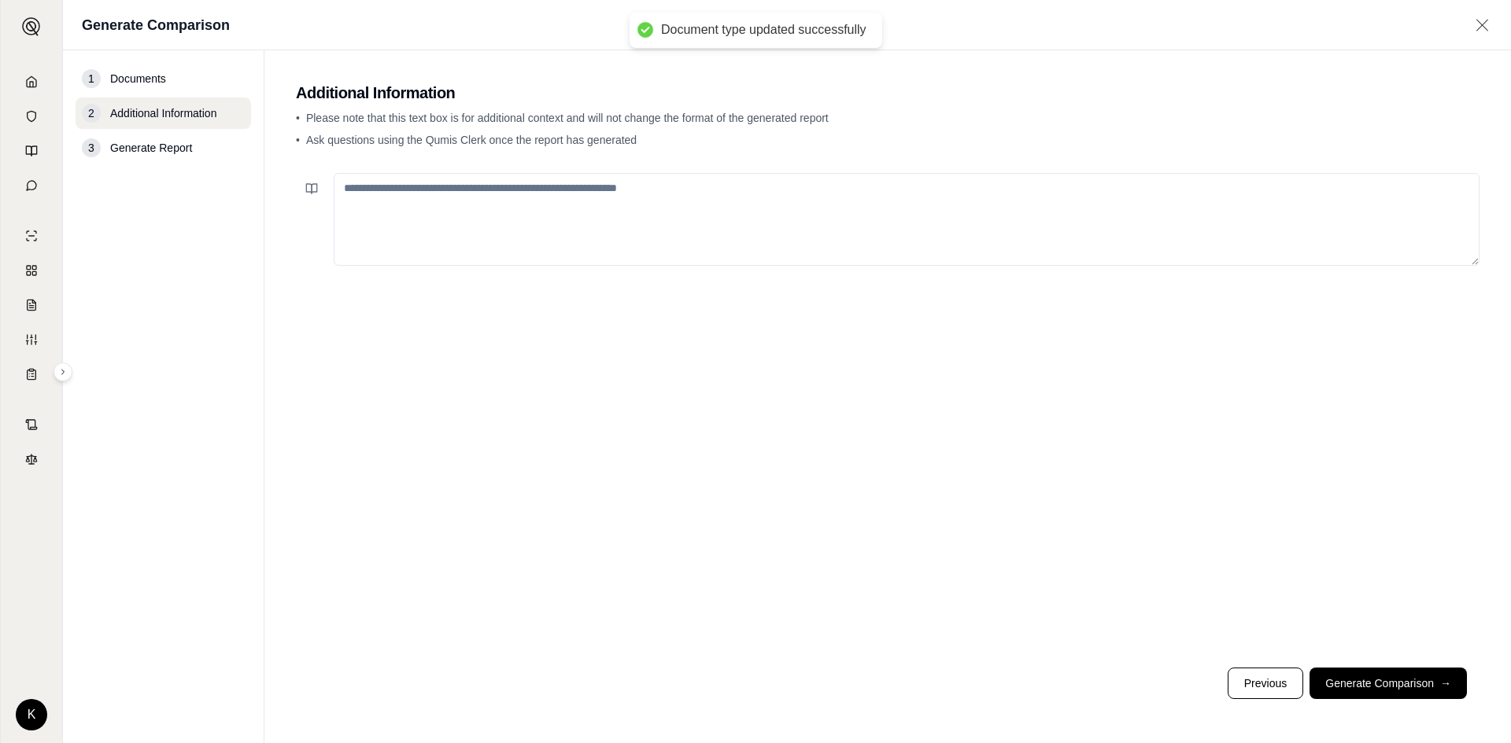
click at [581, 183] on textarea at bounding box center [907, 219] width 1146 height 93
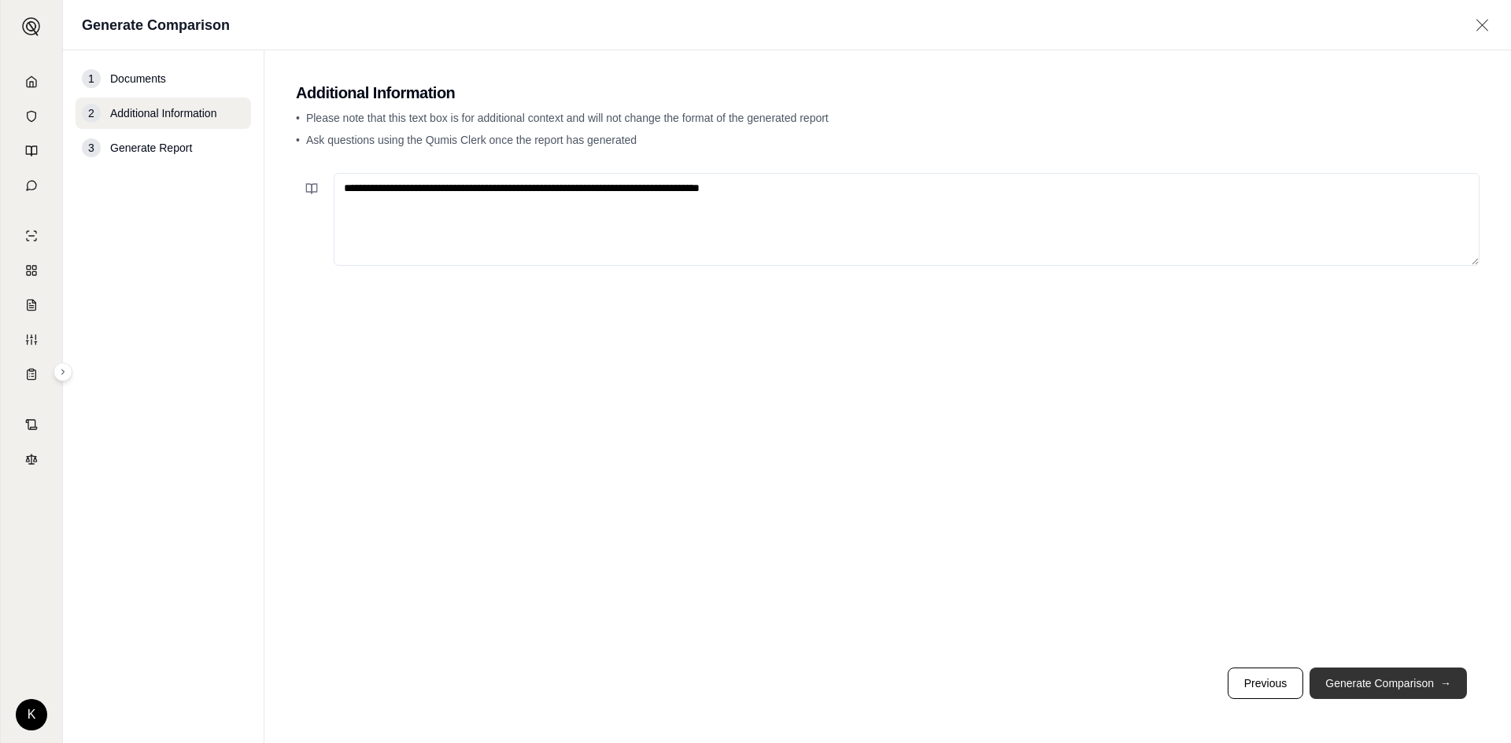
type textarea "**********"
drag, startPoint x: 1392, startPoint y: 675, endPoint x: 1368, endPoint y: 659, distance: 28.8
click at [1391, 675] on button "Generate Comparison →" at bounding box center [1387, 683] width 157 height 31
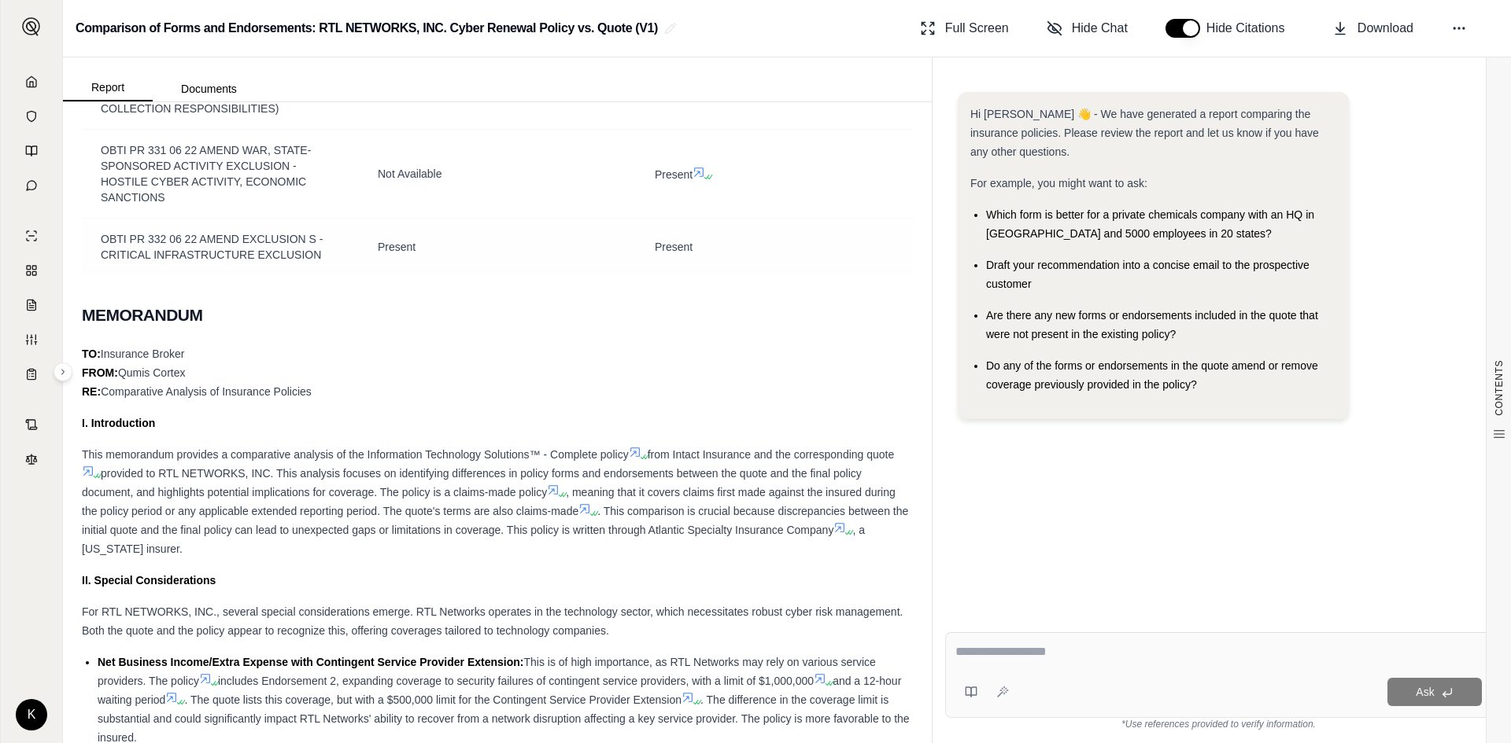
scroll to position [1888, 0]
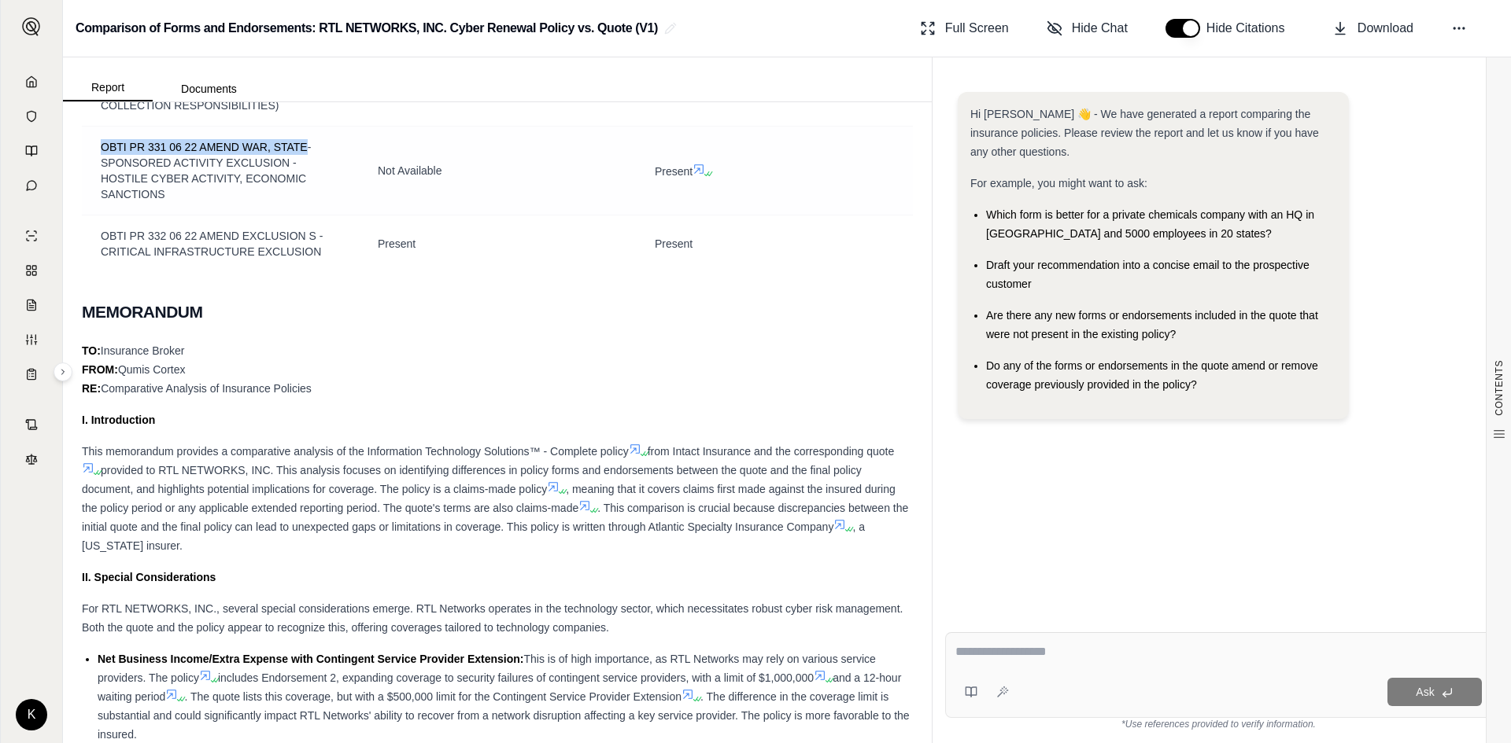
drag, startPoint x: 104, startPoint y: 176, endPoint x: 305, endPoint y: 180, distance: 201.4
click at [305, 180] on span "OBTI PR 331 06 22 AMEND WAR, STATE- SPONSORED ACTIVITY EXCLUSION - HOSTILE CYBE…" at bounding box center [206, 171] width 210 height 60
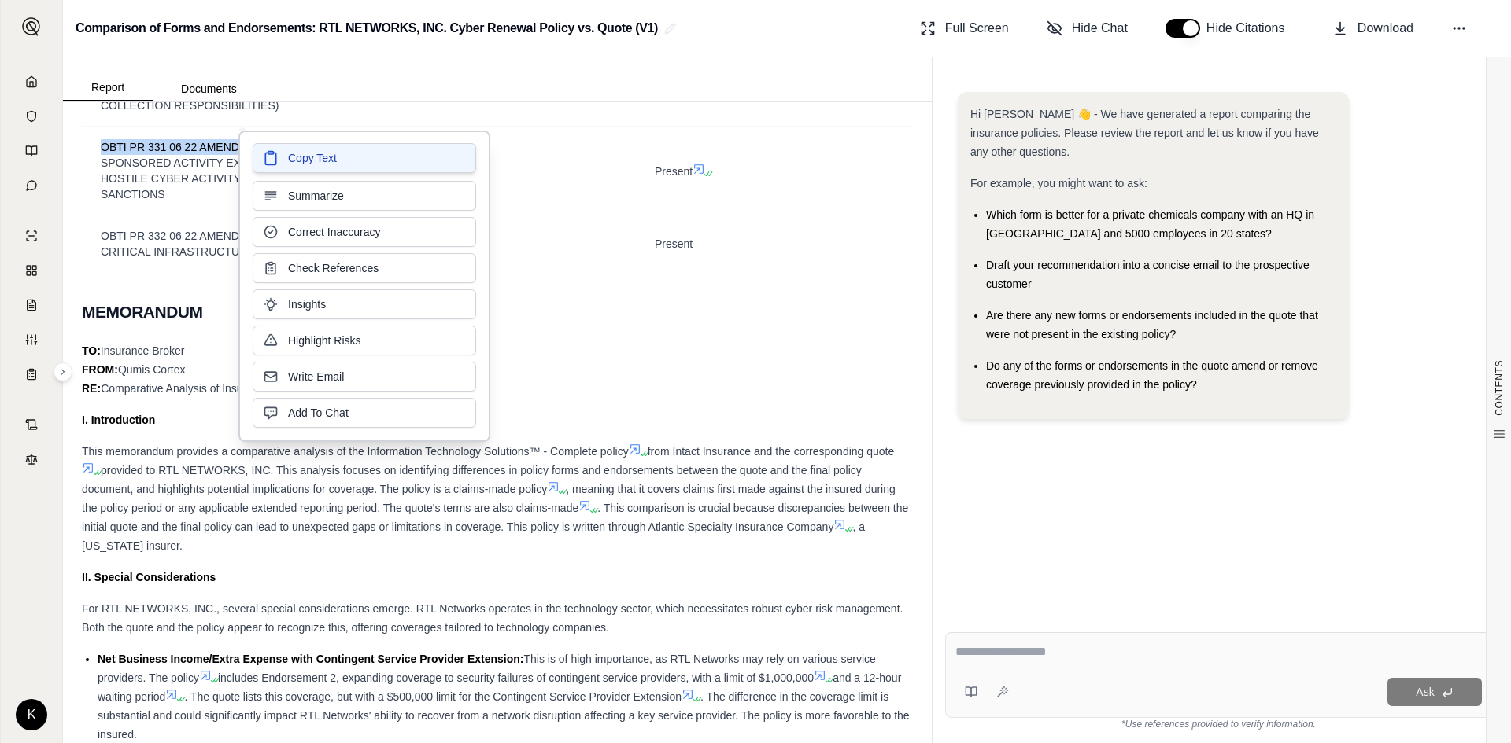
drag, startPoint x: 305, startPoint y: 180, endPoint x: 312, endPoint y: 159, distance: 22.4
click at [312, 159] on span "Copy Text" at bounding box center [312, 158] width 49 height 16
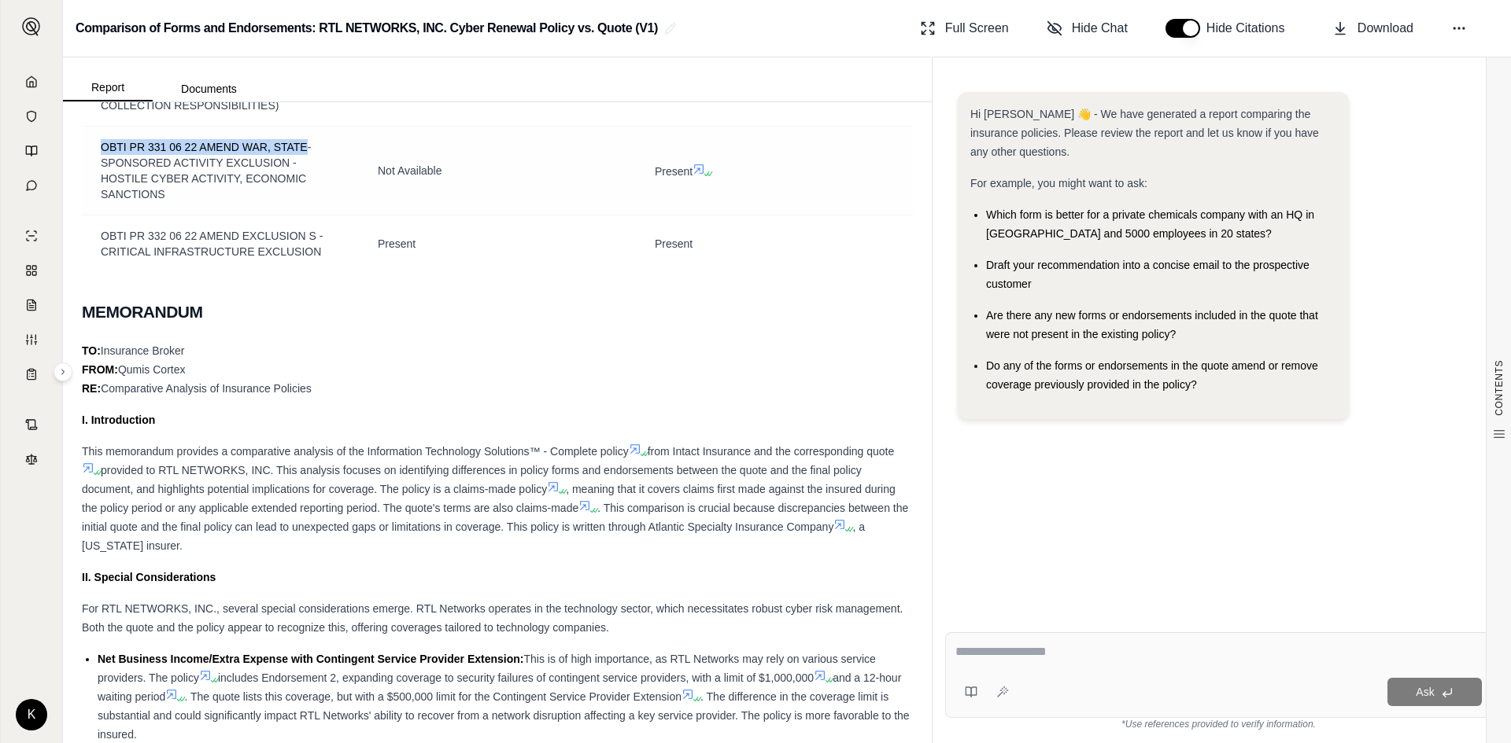
click at [130, 201] on span "OBTI PR 331 06 22 AMEND WAR, STATE- SPONSORED ACTIVITY EXCLUSION - HOSTILE CYBE…" at bounding box center [206, 171] width 210 height 60
drag, startPoint x: 104, startPoint y: 179, endPoint x: 163, endPoint y: 230, distance: 78.1
click at [163, 201] on span "OBTI PR 331 06 22 AMEND WAR, STATE- SPONSORED ACTIVITY EXCLUSION - HOSTILE CYBE…" at bounding box center [206, 171] width 210 height 60
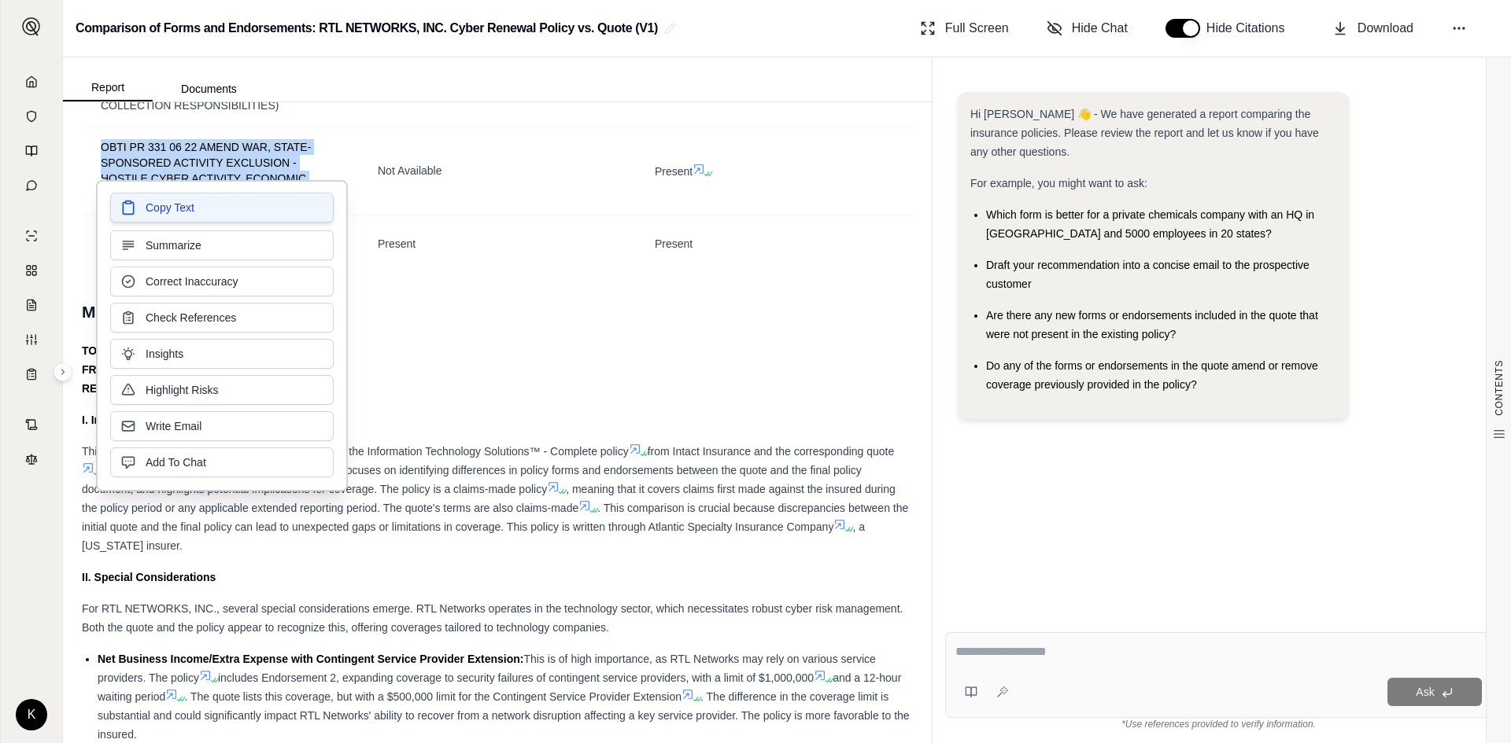
drag, startPoint x: 155, startPoint y: 233, endPoint x: 160, endPoint y: 214, distance: 19.7
drag, startPoint x: 160, startPoint y: 214, endPoint x: 149, endPoint y: 210, distance: 12.4
click at [149, 210] on span "Copy Text" at bounding box center [170, 209] width 49 height 16
